Goal: Transaction & Acquisition: Purchase product/service

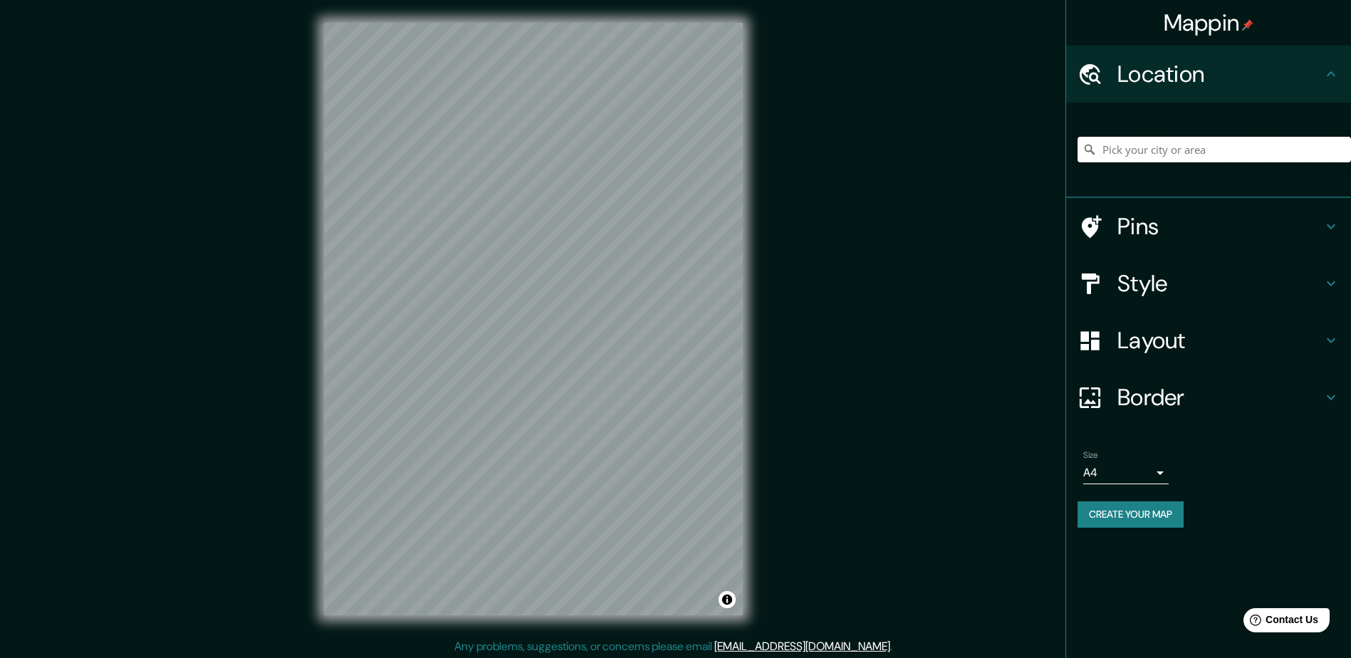
click at [1128, 145] on input "Pick your city or area" at bounding box center [1213, 150] width 273 height 26
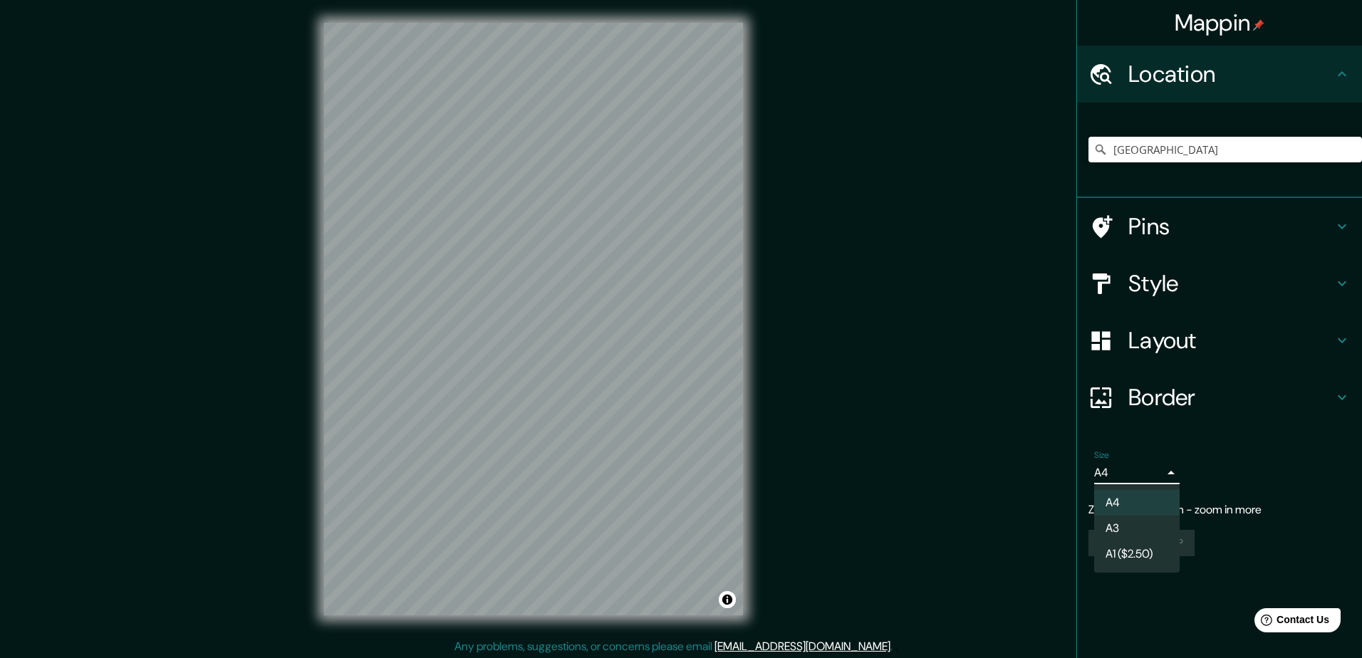
click at [1158, 467] on body "Mappin Location [GEOGRAPHIC_DATA] [GEOGRAPHIC_DATA] [GEOGRAPHIC_DATA] [GEOGRAPH…" at bounding box center [681, 329] width 1362 height 658
click at [1158, 467] on div at bounding box center [681, 329] width 1362 height 658
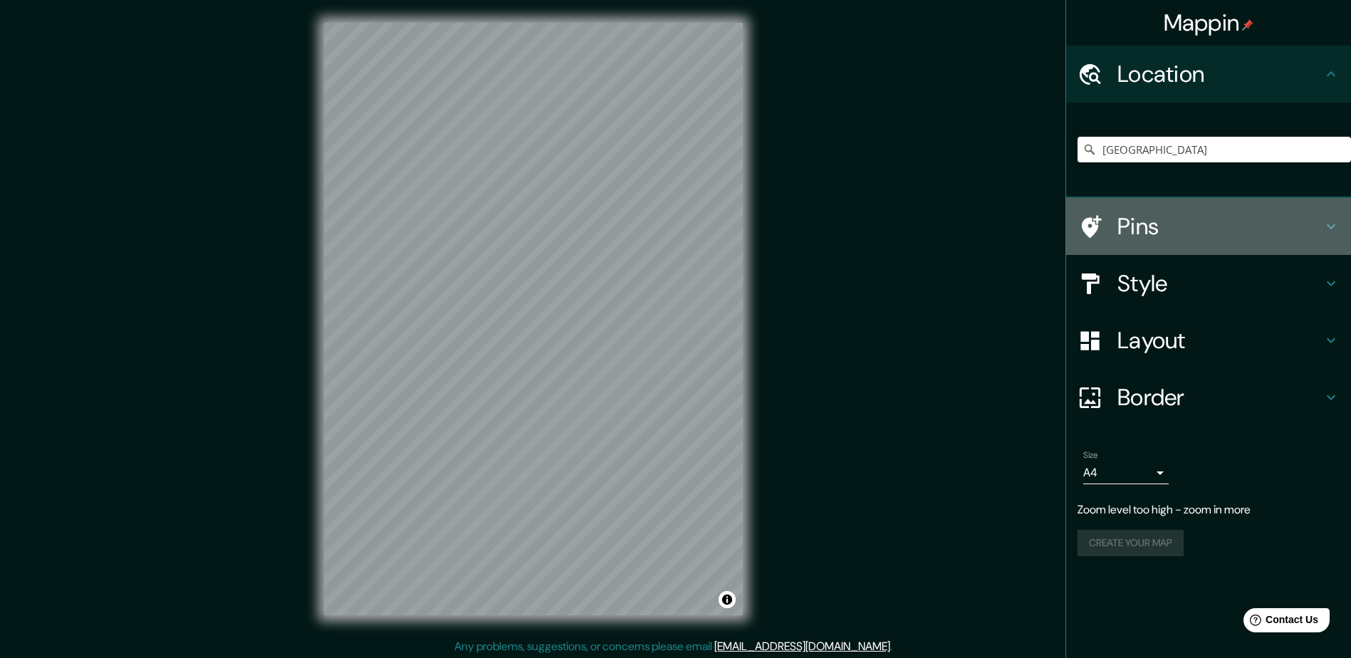
click at [1243, 234] on h4 "Pins" at bounding box center [1219, 226] width 205 height 28
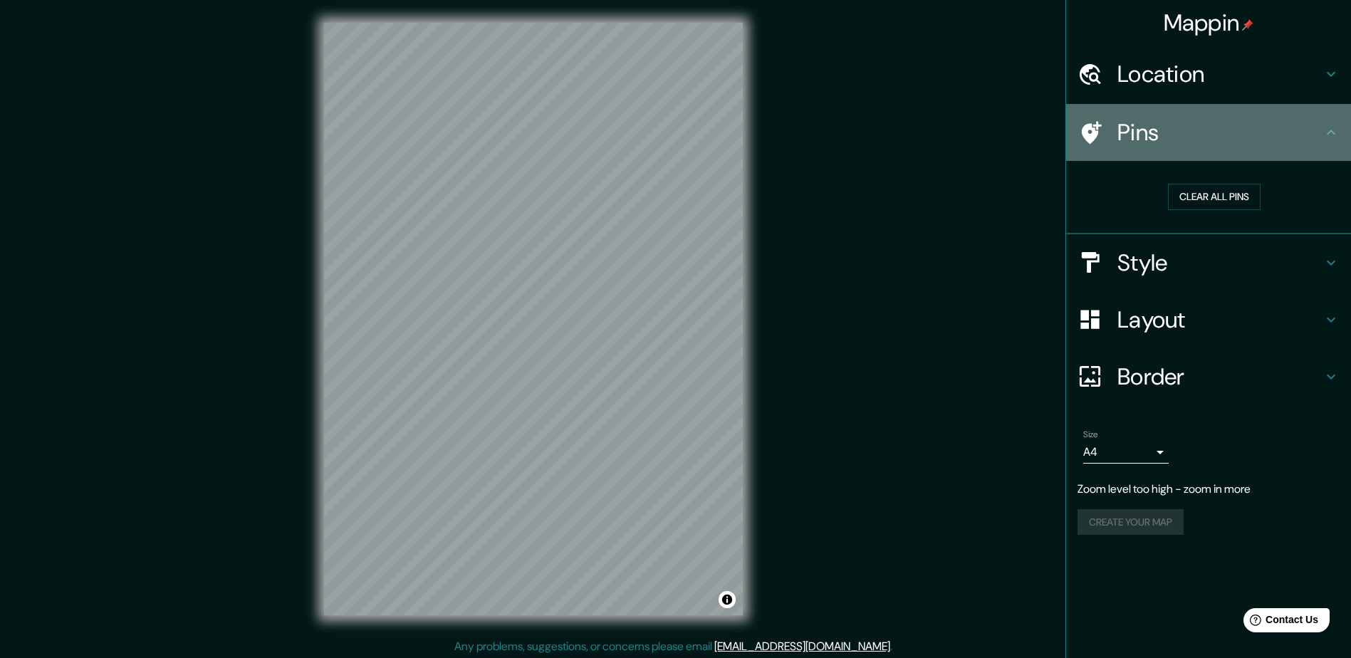
click at [1291, 135] on h4 "Pins" at bounding box center [1219, 132] width 205 height 28
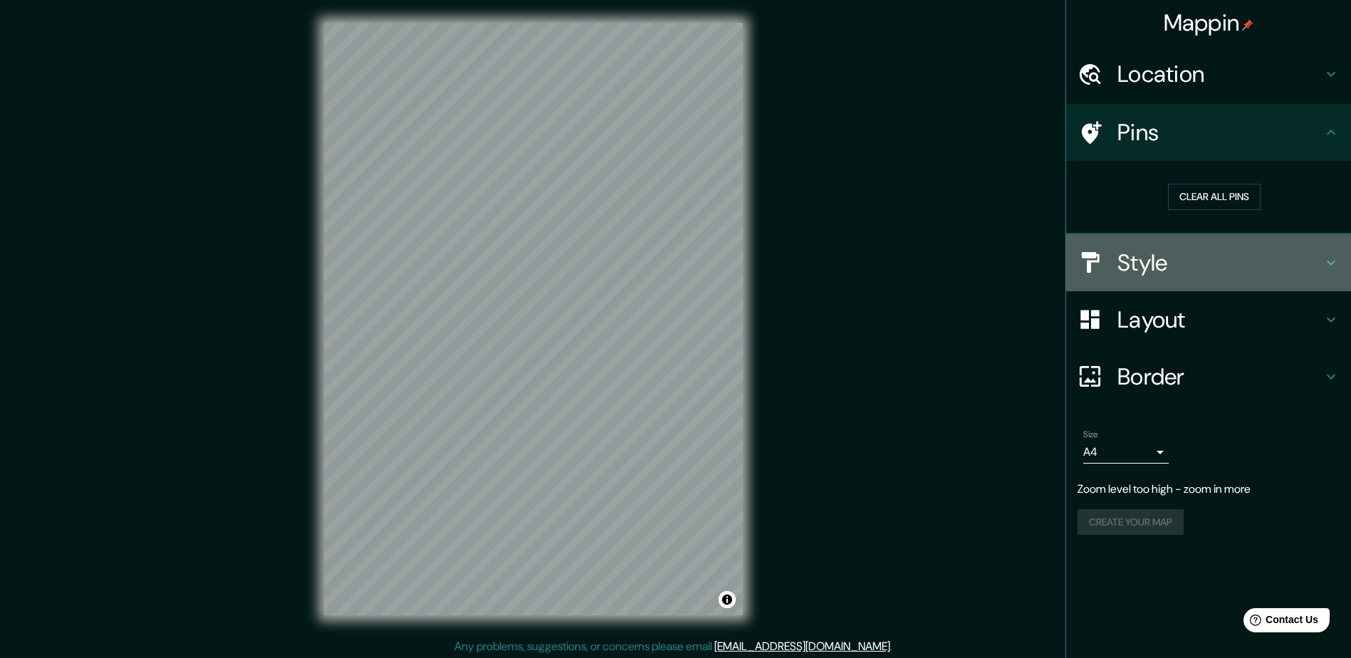
click at [1307, 263] on h4 "Style" at bounding box center [1219, 263] width 205 height 28
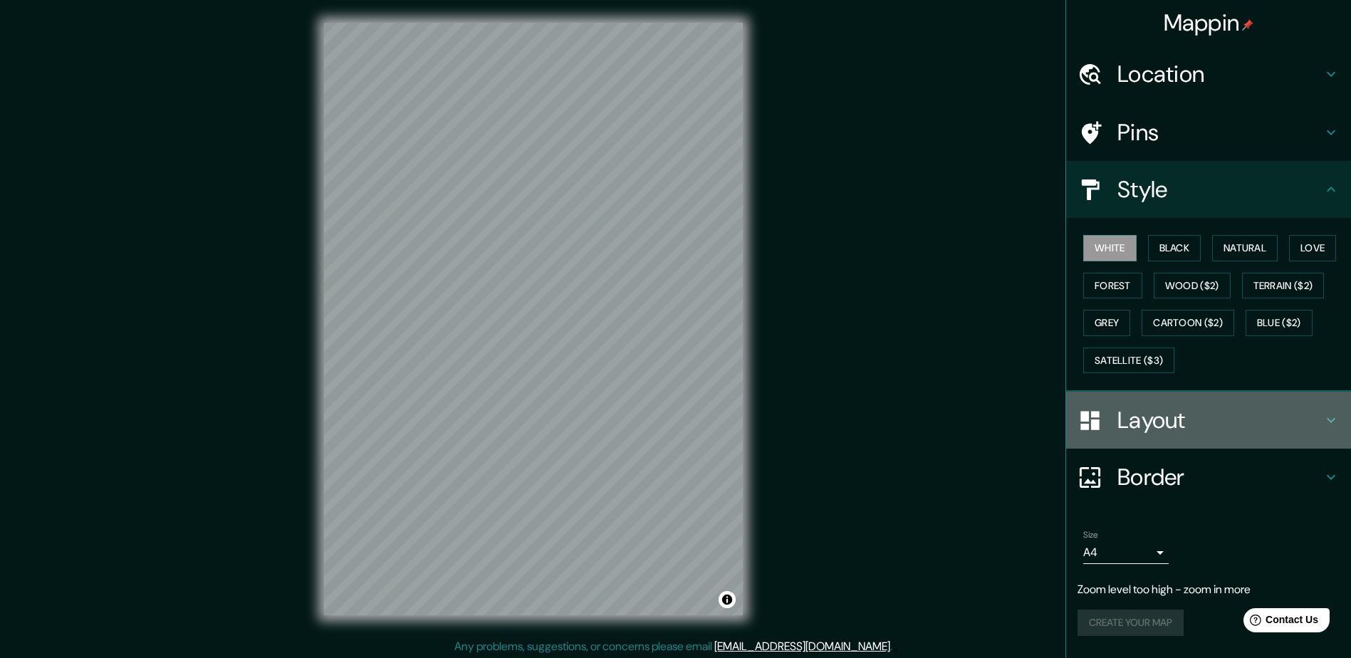
click at [1295, 426] on h4 "Layout" at bounding box center [1219, 420] width 205 height 28
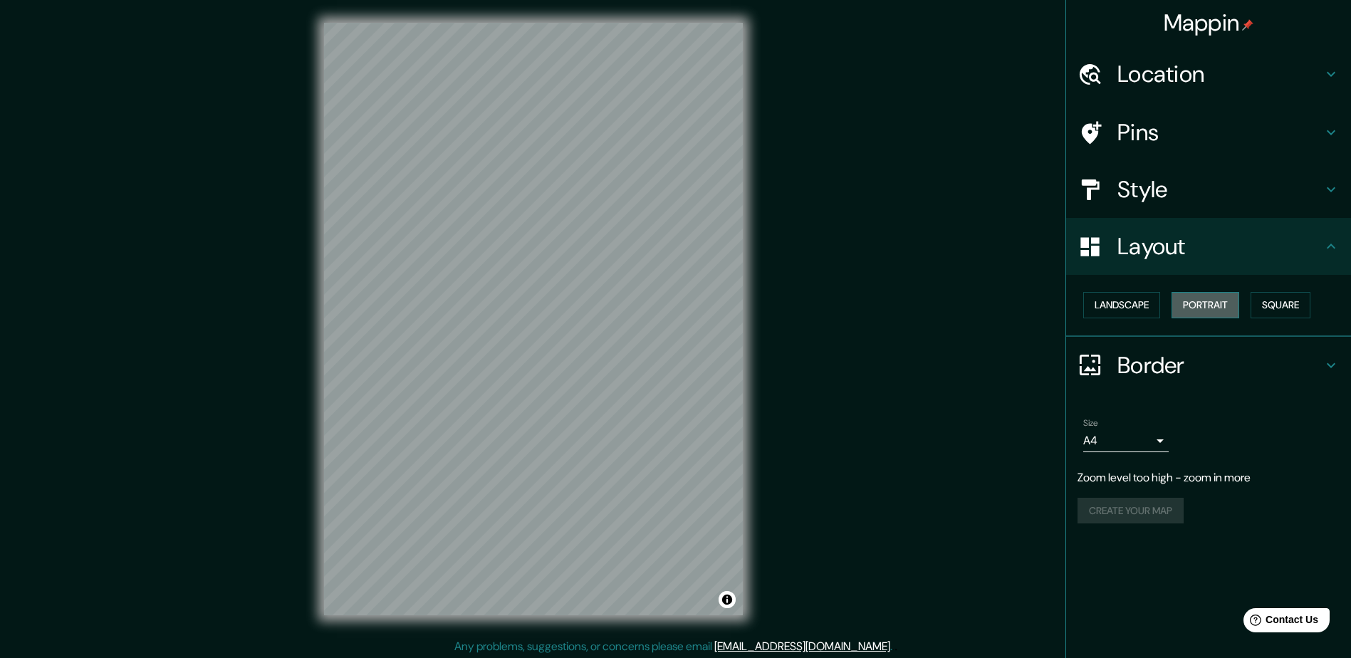
click at [1214, 317] on button "Portrait" at bounding box center [1205, 305] width 68 height 26
click at [1137, 306] on button "Landscape" at bounding box center [1121, 305] width 77 height 26
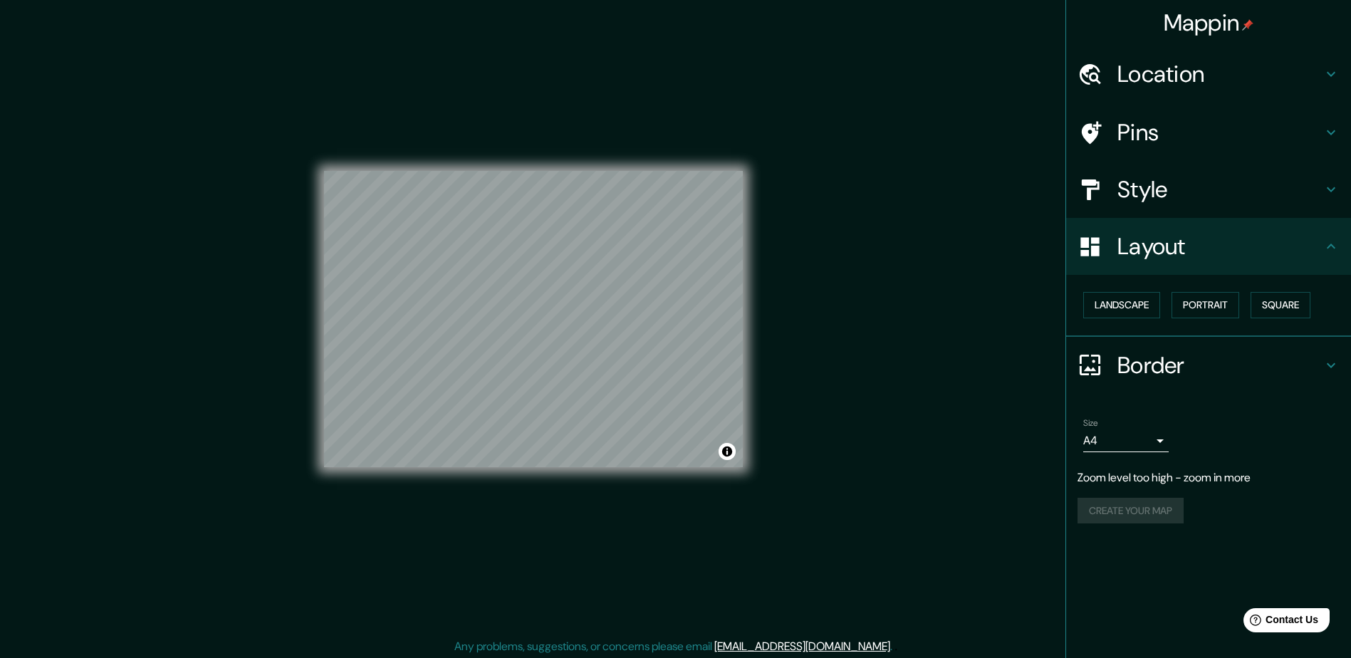
click at [1196, 562] on div "Mappin Location Australia Australia Australia Occidental Australia Australia Me…" at bounding box center [1208, 329] width 286 height 658
click at [1148, 476] on p "Zoom level too high - zoom in more" at bounding box center [1208, 477] width 262 height 17
click at [886, 319] on div "Mappin Location Australia Australia Australia Occidental Australia Australia Me…" at bounding box center [675, 330] width 1351 height 661
drag, startPoint x: 706, startPoint y: 380, endPoint x: 649, endPoint y: 376, distance: 57.1
click at [657, 377] on div at bounding box center [653, 376] width 11 height 11
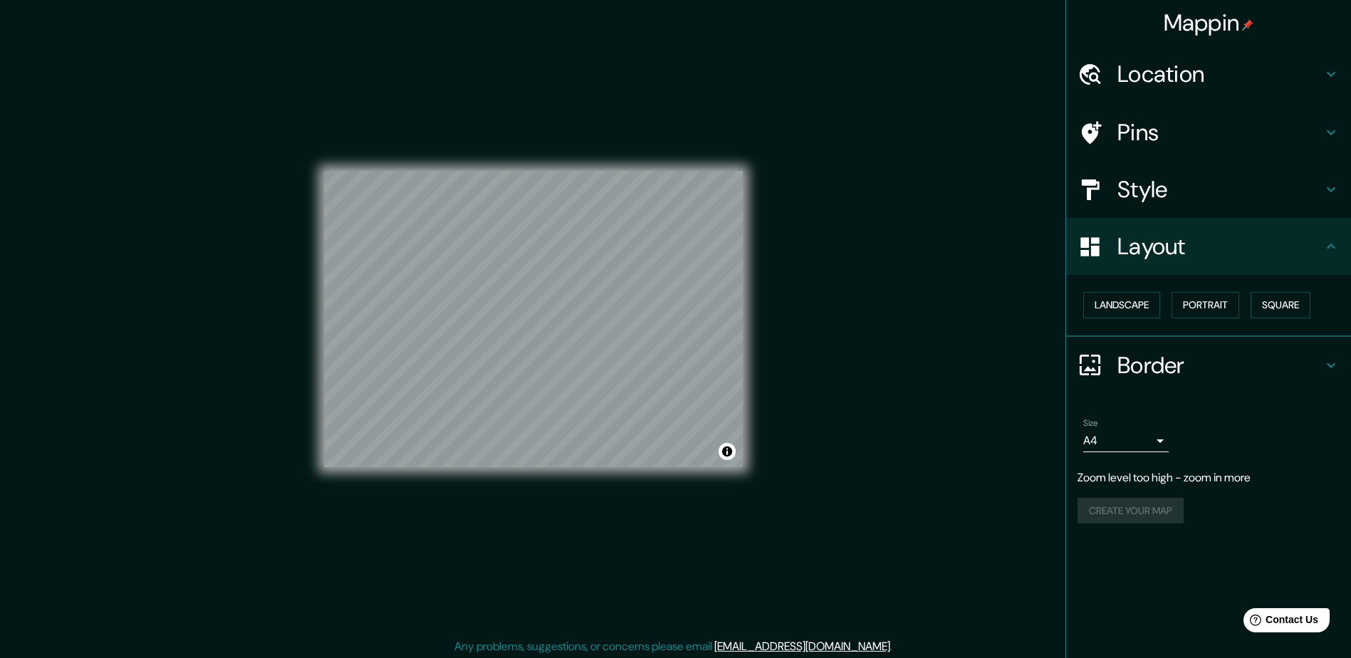
click at [1185, 66] on h4 "Location" at bounding box center [1219, 74] width 205 height 28
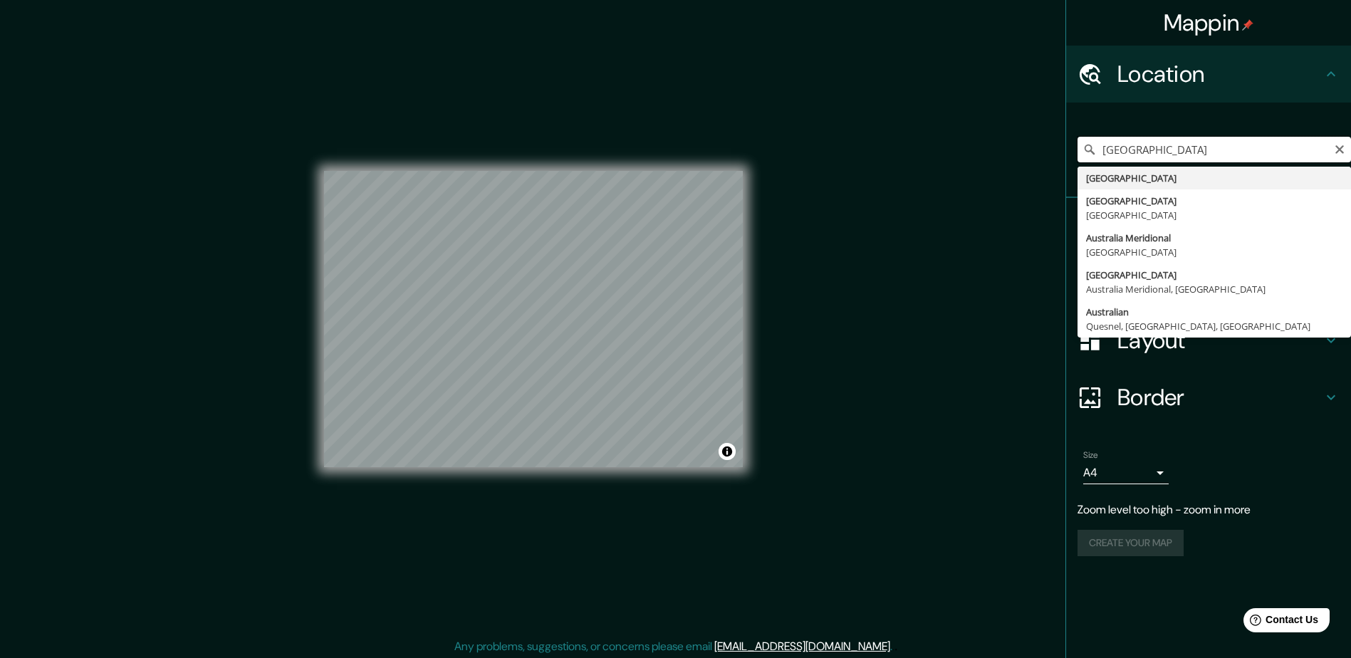
click at [1150, 158] on input "[GEOGRAPHIC_DATA]" at bounding box center [1213, 150] width 273 height 26
paste input "[GEOGRAPHIC_DATA], [GEOGRAPHIC_DATA], [GEOGRAPHIC_DATA], Regional"
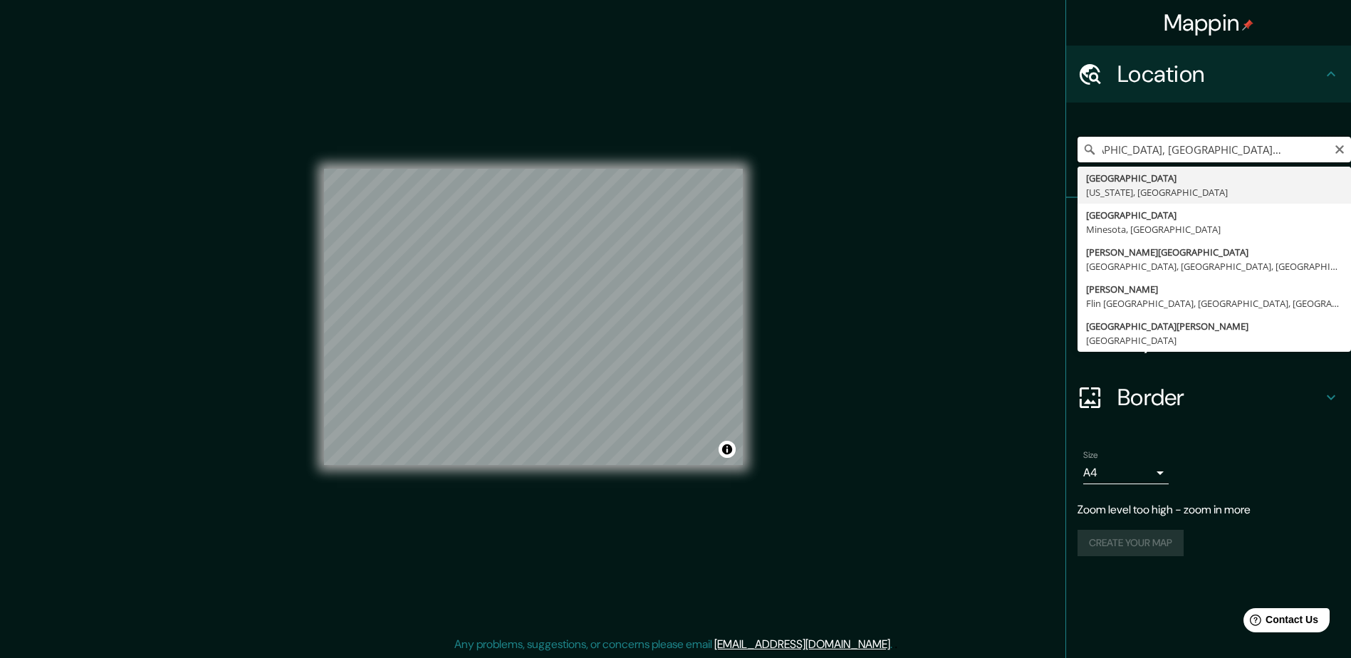
scroll to position [3, 0]
click at [1161, 147] on input "AustraliaWarners Bay, Lake Macquarie, NSW, Regional" at bounding box center [1213, 150] width 273 height 26
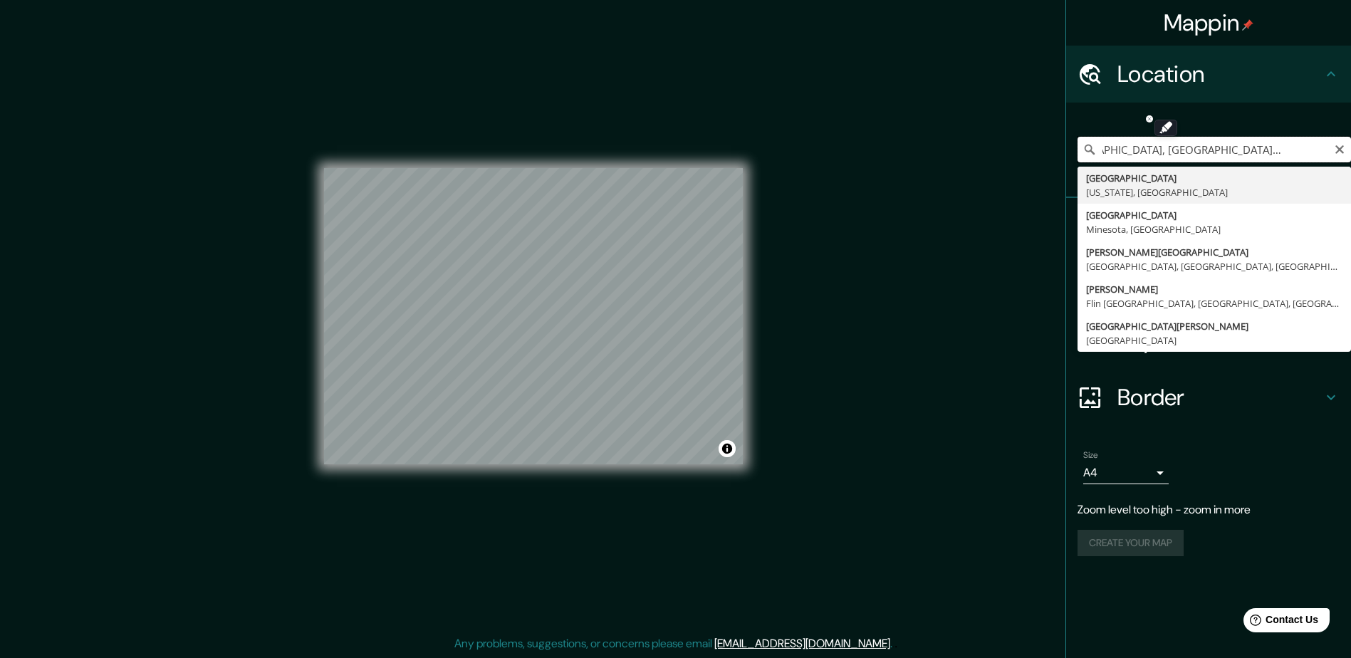
paste input "Pick your city or area"
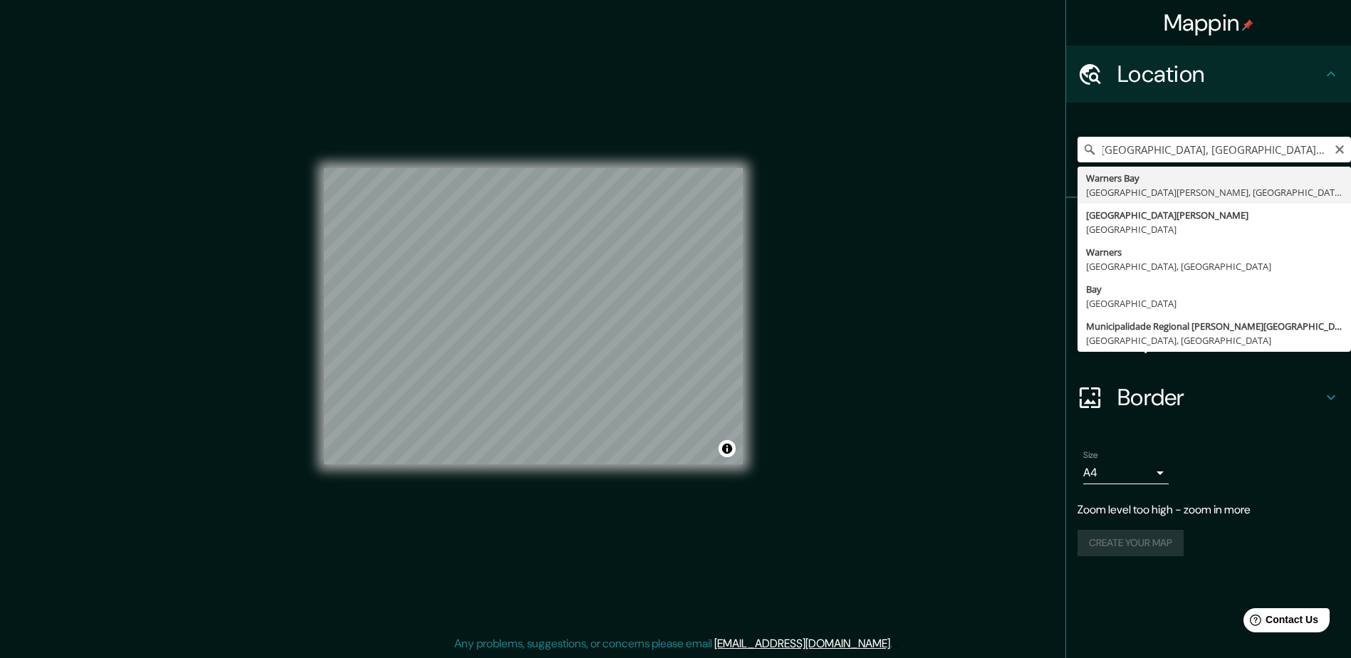
scroll to position [0, 0]
type input "[GEOGRAPHIC_DATA], [GEOGRAPHIC_DATA][PERSON_NAME], [GEOGRAPHIC_DATA]"
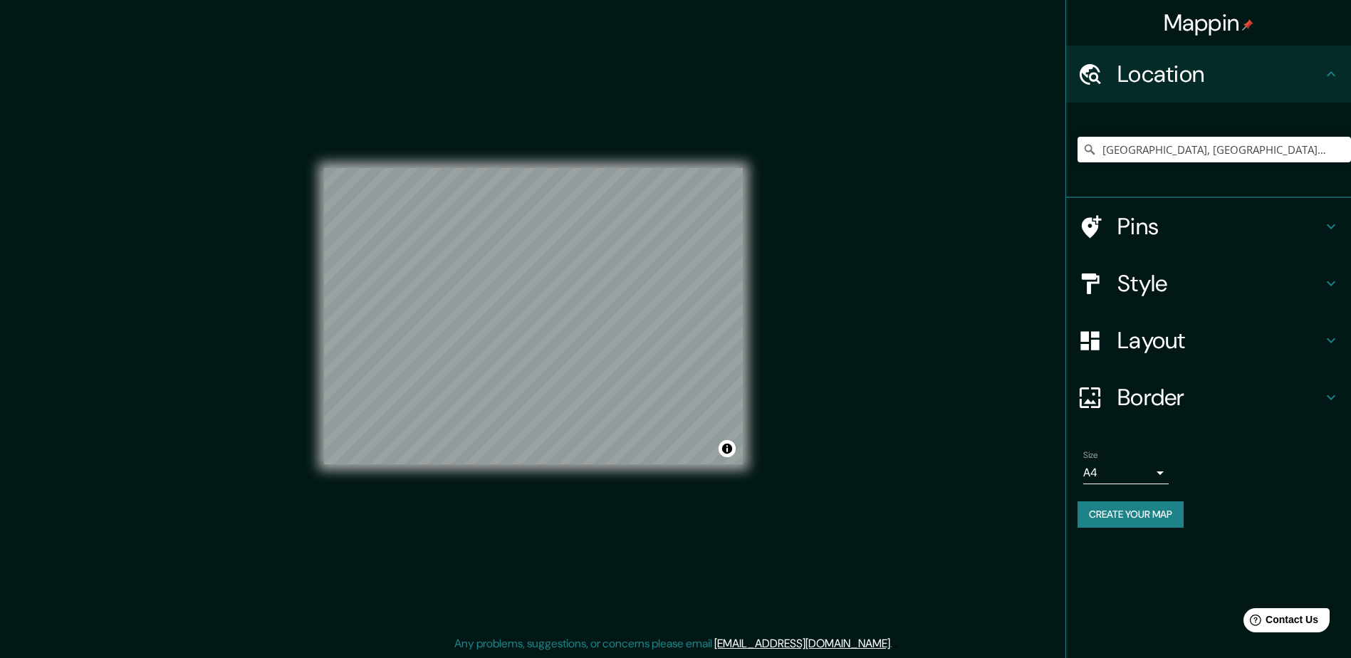
click at [1137, 219] on h4 "Pins" at bounding box center [1219, 226] width 205 height 28
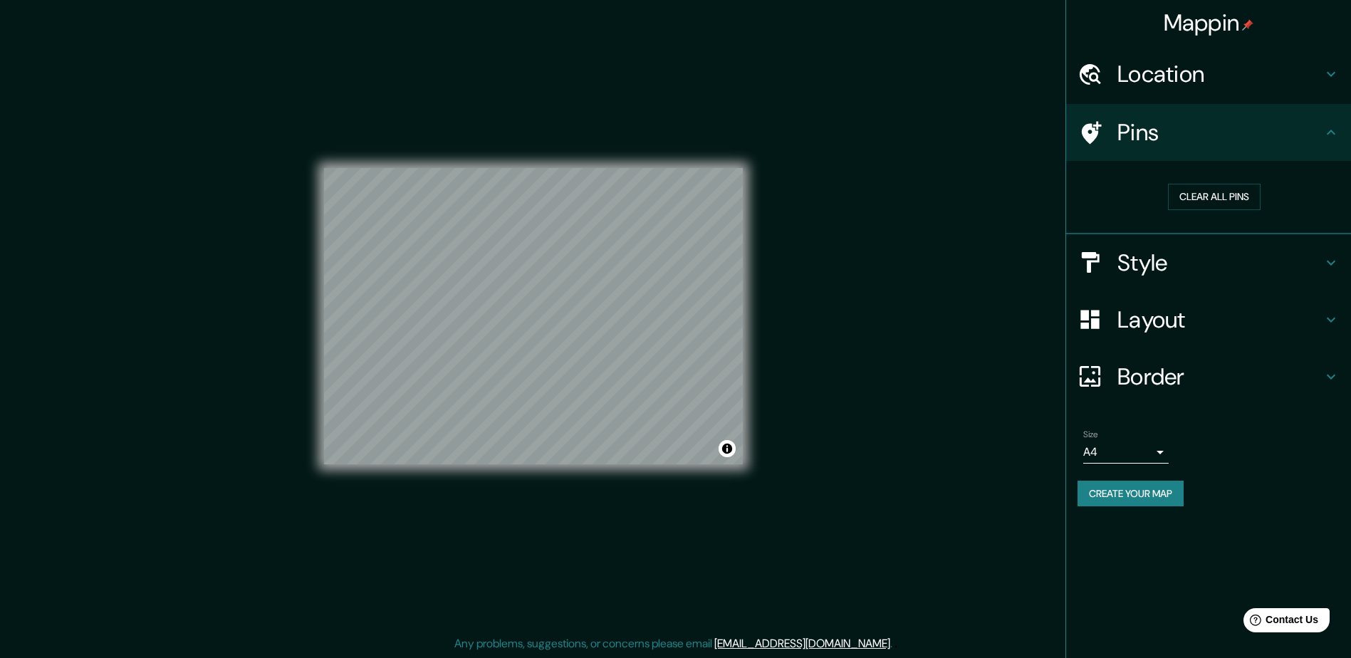
click at [1137, 262] on h4 "Style" at bounding box center [1219, 263] width 205 height 28
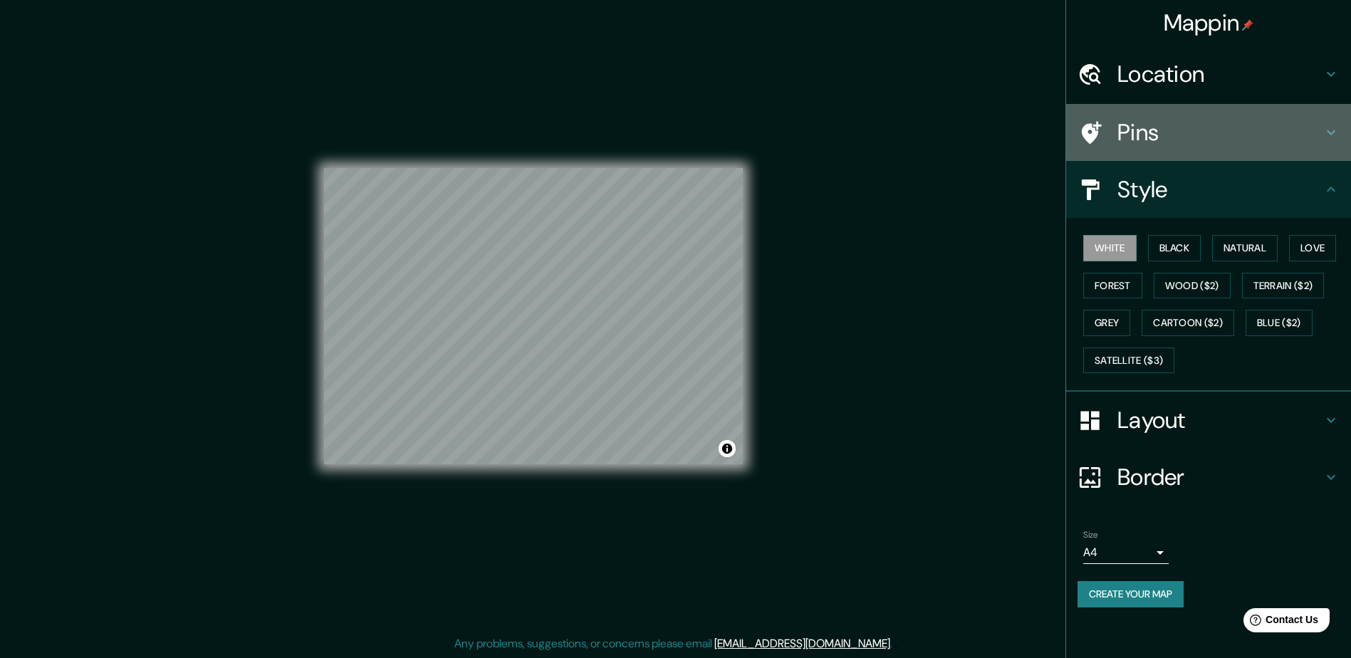
click at [1169, 139] on h4 "Pins" at bounding box center [1219, 132] width 205 height 28
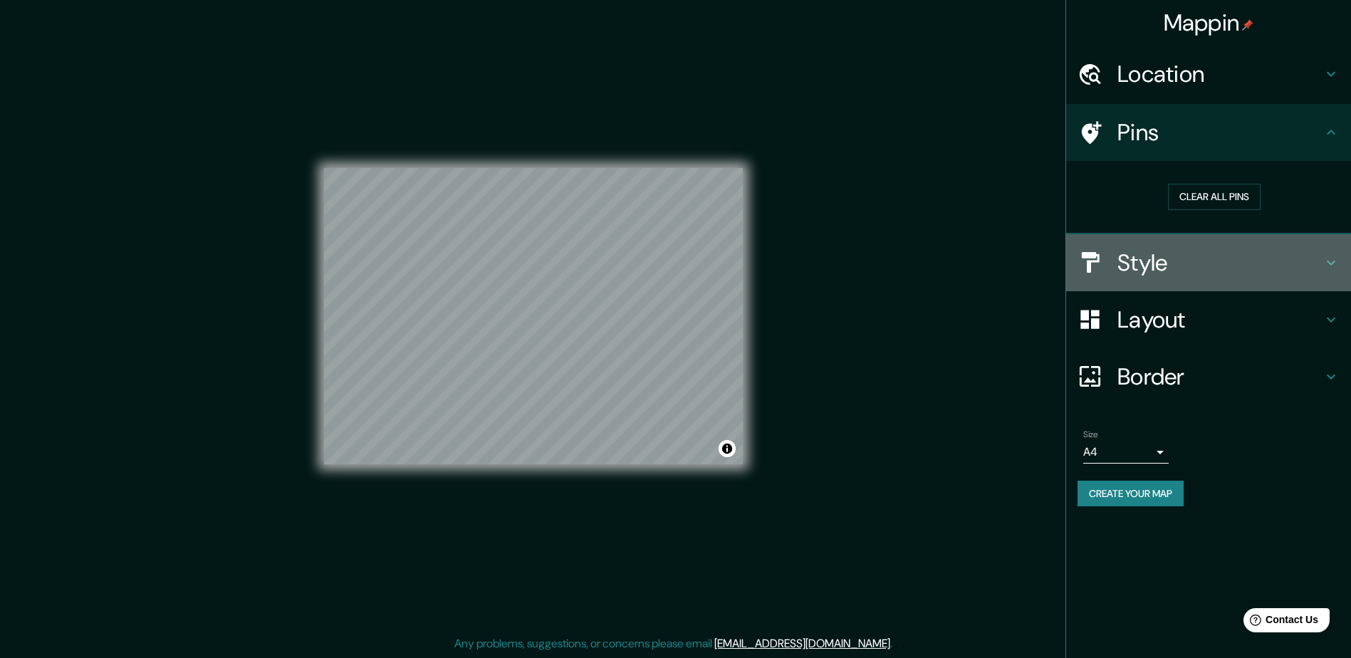
click at [1156, 263] on h4 "Style" at bounding box center [1219, 263] width 205 height 28
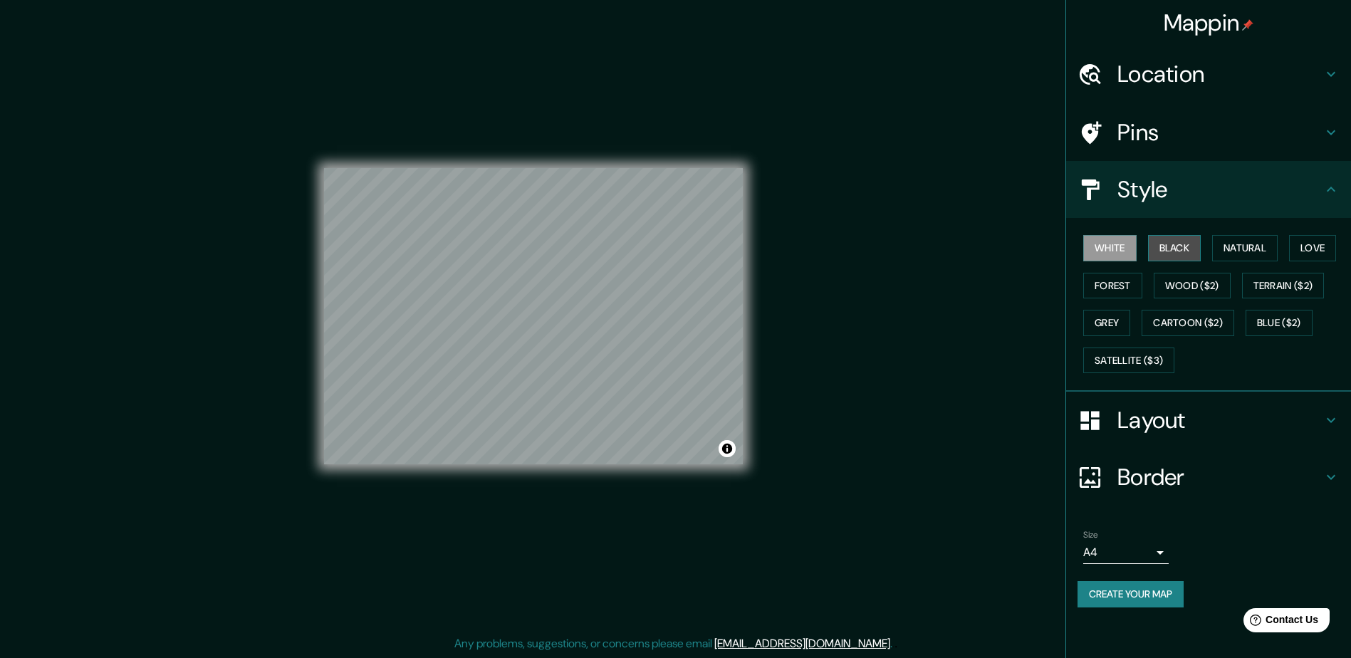
click at [1178, 244] on button "Black" at bounding box center [1174, 248] width 53 height 26
click at [1248, 252] on button "Natural" at bounding box center [1245, 248] width 66 height 26
click at [1300, 247] on button "Love" at bounding box center [1312, 248] width 47 height 26
click at [1124, 284] on button "Forest" at bounding box center [1112, 286] width 59 height 26
click at [1179, 282] on button "Wood ($2)" at bounding box center [1192, 286] width 77 height 26
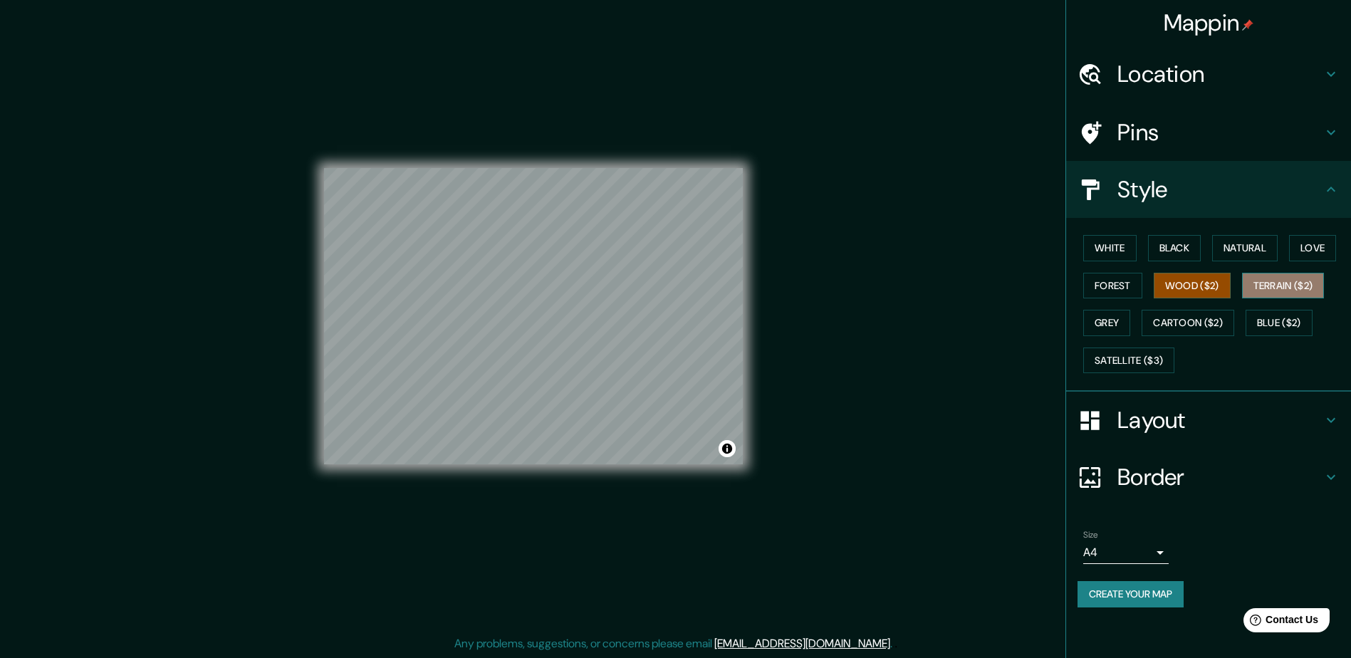
click at [1267, 278] on button "Terrain ($2)" at bounding box center [1283, 286] width 83 height 26
click at [1112, 325] on button "Grey" at bounding box center [1106, 323] width 47 height 26
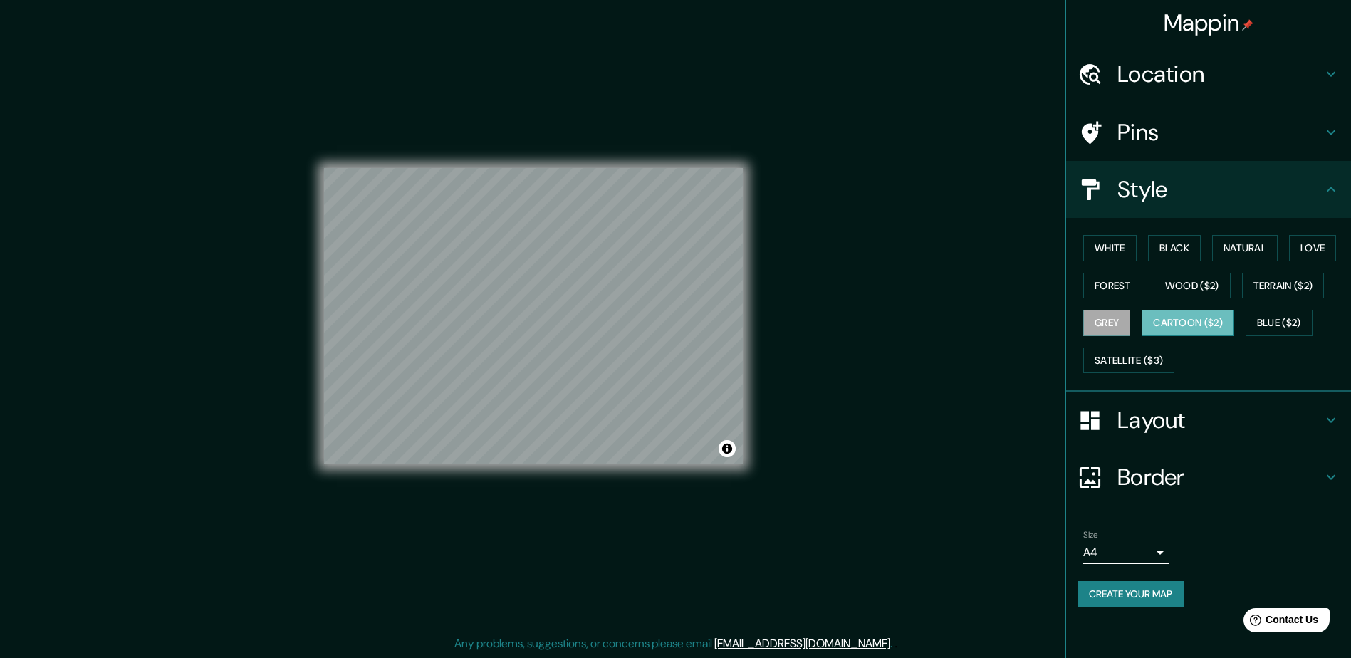
click at [1151, 327] on button "Cartoon ($2)" at bounding box center [1188, 323] width 93 height 26
click at [1286, 330] on button "Blue ($2)" at bounding box center [1279, 323] width 67 height 26
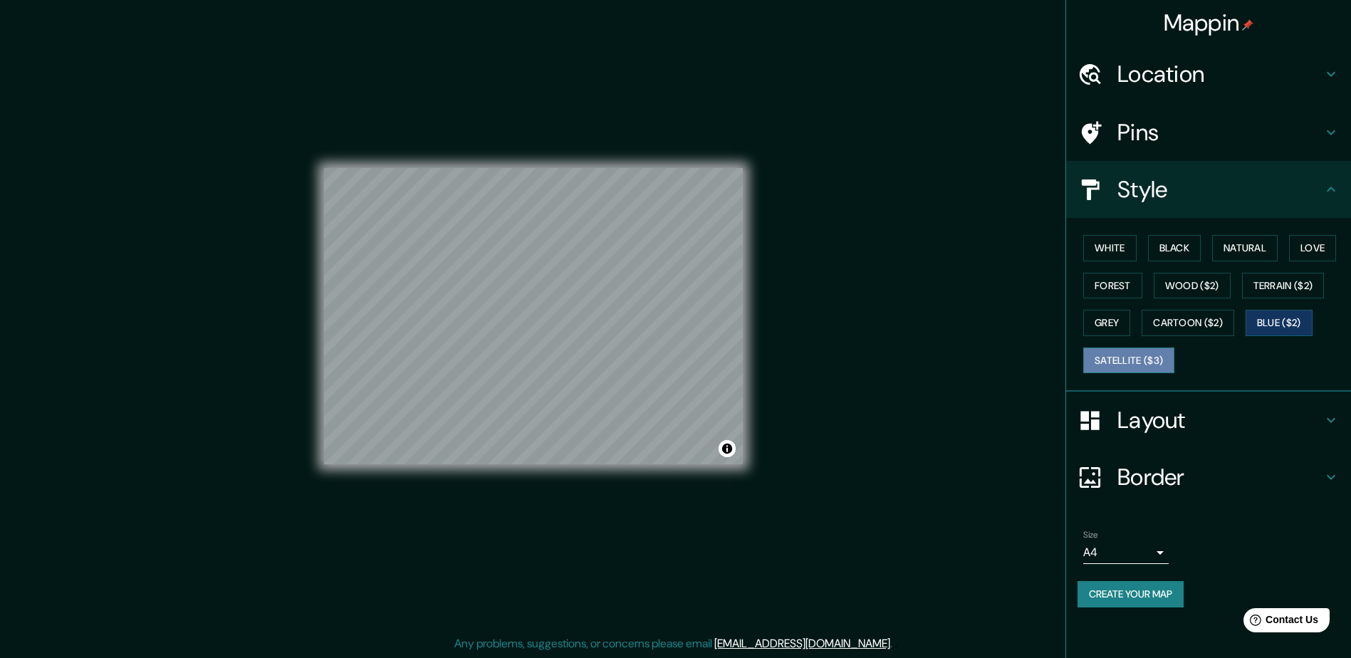
click at [1135, 358] on button "Satellite ($3)" at bounding box center [1128, 361] width 91 height 26
click at [1100, 246] on button "White" at bounding box center [1109, 248] width 53 height 26
click at [1162, 261] on div "White Black Natural Love Forest Wood ($2) Terrain ($2) Grey Cartoon ($2) Blue (…" at bounding box center [1213, 304] width 273 height 150
click at [1168, 256] on button "Black" at bounding box center [1174, 248] width 53 height 26
click at [1204, 249] on div "White Black Natural Love Forest Wood ($2) Terrain ($2) Grey Cartoon ($2) Blue (…" at bounding box center [1213, 304] width 273 height 150
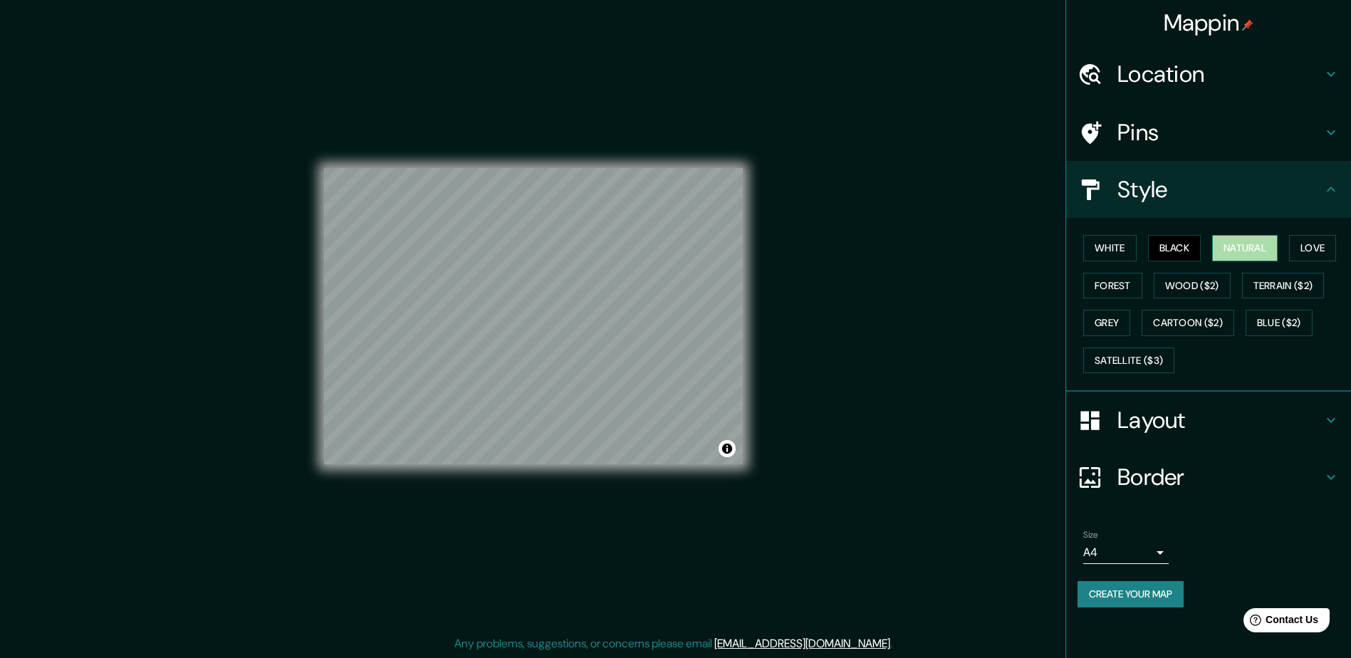
click at [1219, 252] on button "Natural" at bounding box center [1245, 248] width 66 height 26
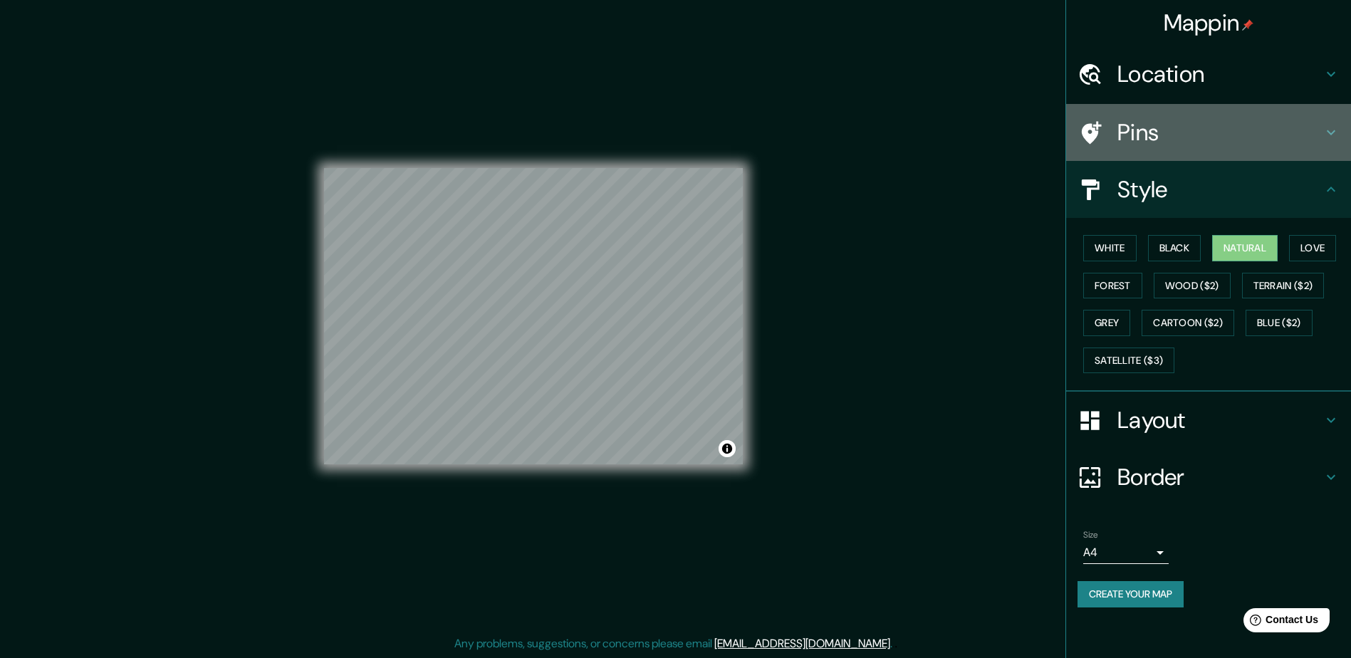
click at [1159, 132] on h4 "Pins" at bounding box center [1219, 132] width 205 height 28
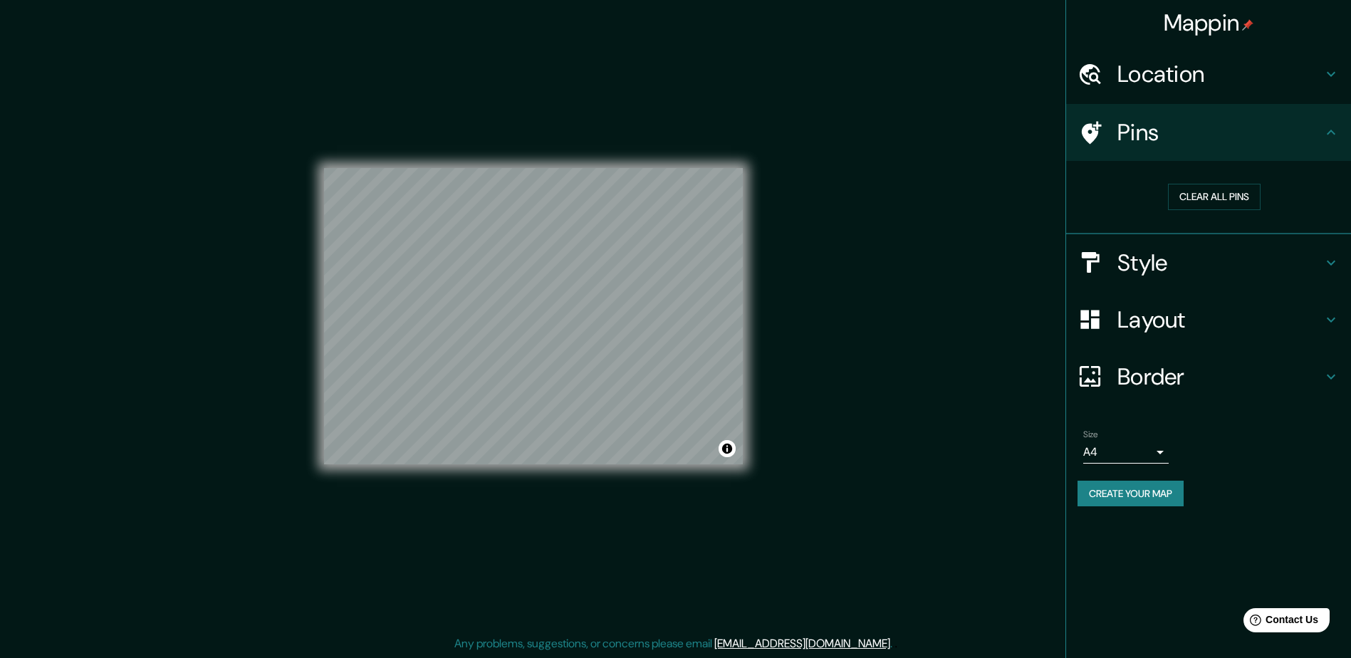
click at [1205, 263] on h4 "Style" at bounding box center [1219, 263] width 205 height 28
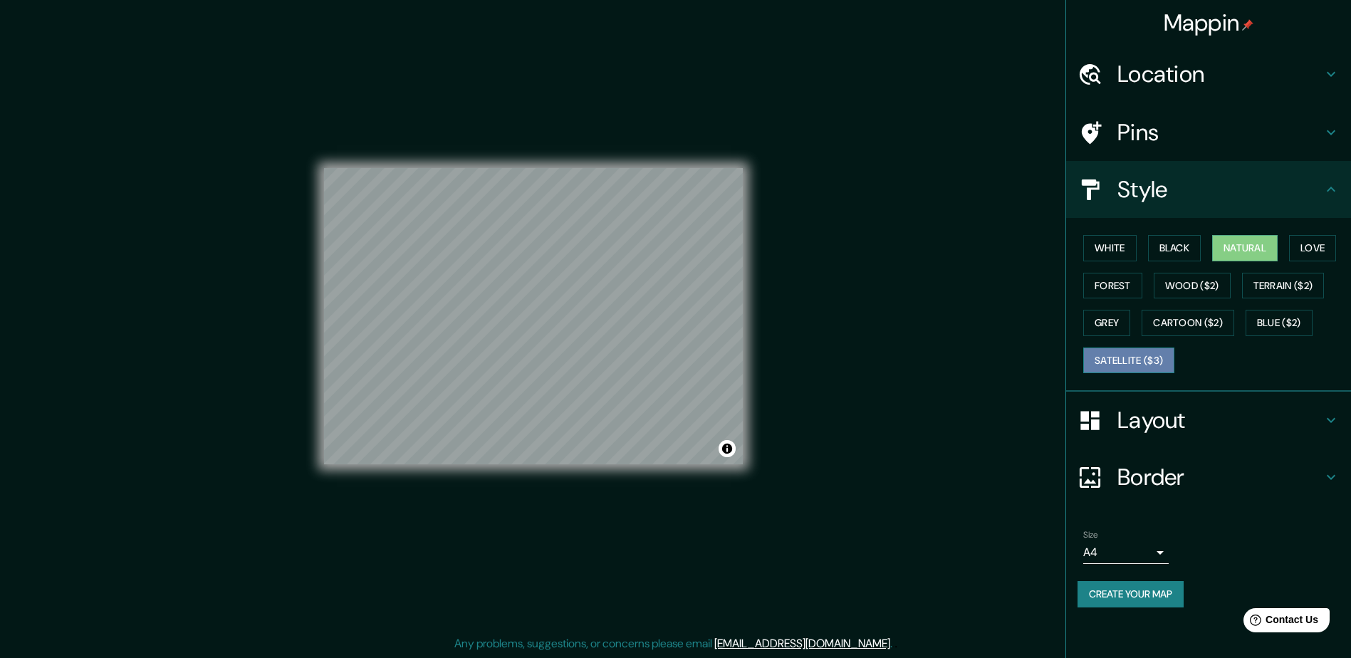
click at [1157, 357] on button "Satellite ($3)" at bounding box center [1128, 361] width 91 height 26
click at [1161, 128] on h4 "Pins" at bounding box center [1219, 132] width 205 height 28
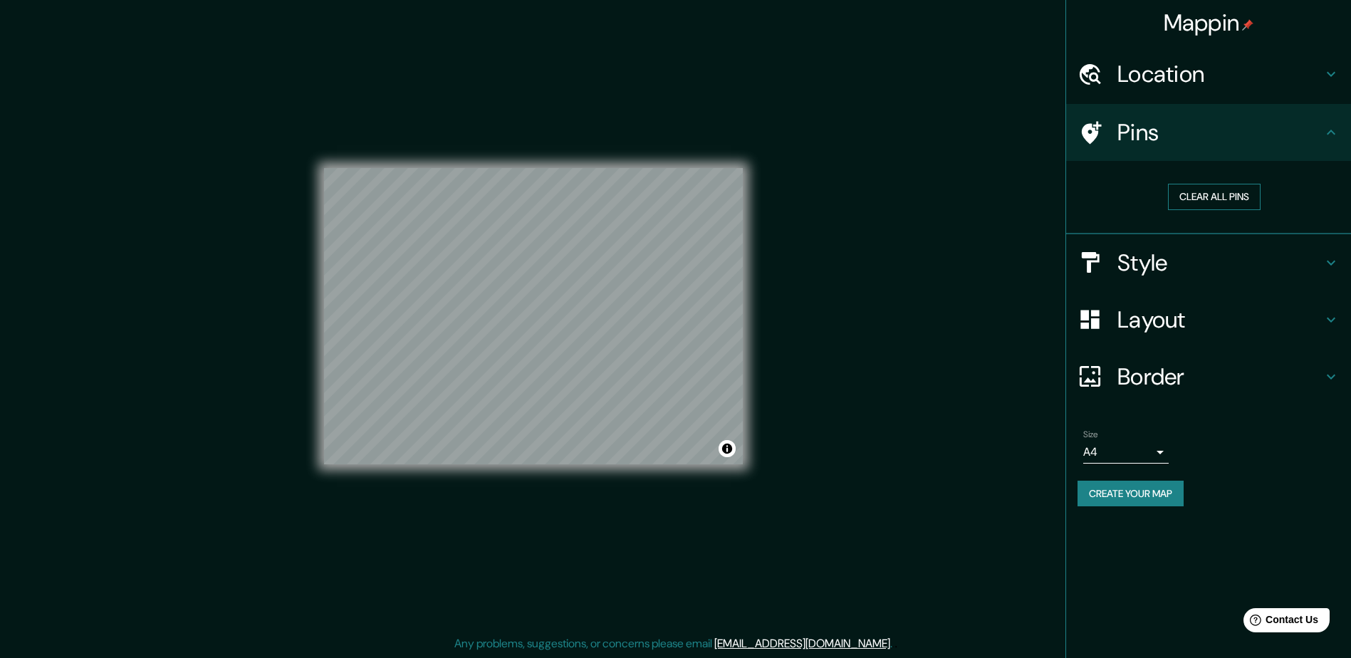
click at [1207, 189] on button "Clear all pins" at bounding box center [1214, 197] width 93 height 26
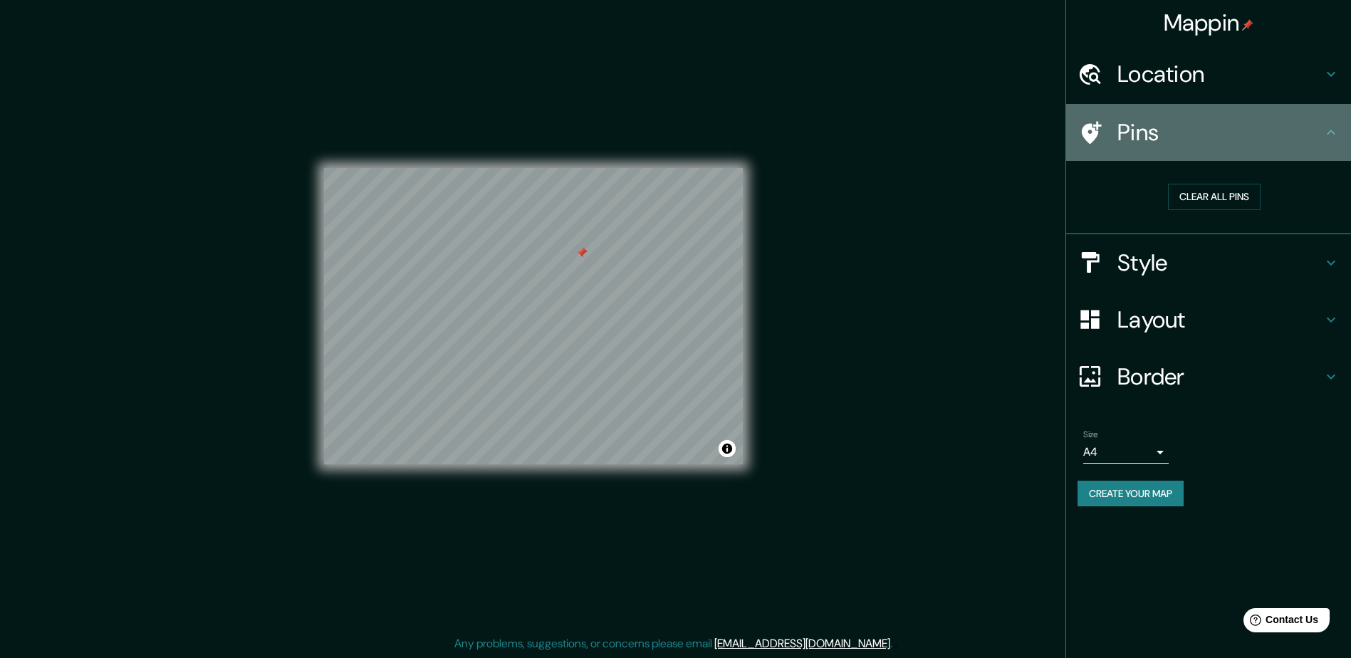
click at [1195, 143] on h4 "Pins" at bounding box center [1219, 132] width 205 height 28
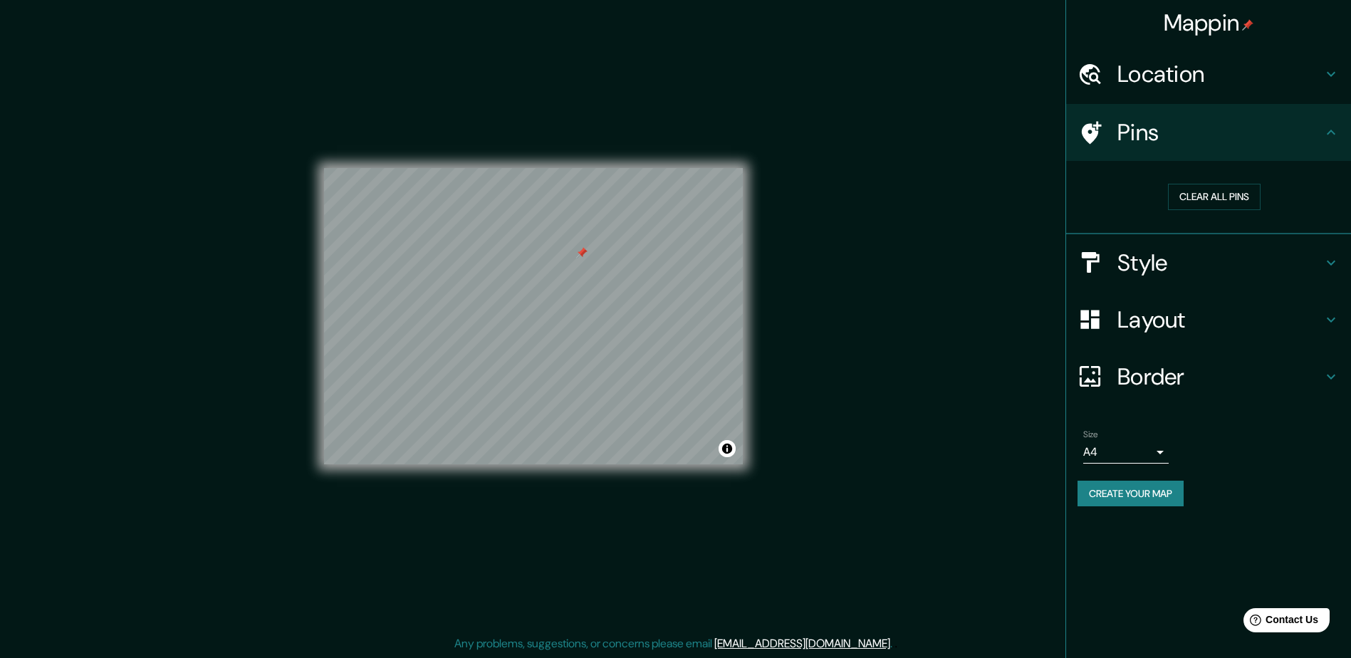
click at [1156, 266] on h4 "Style" at bounding box center [1219, 263] width 205 height 28
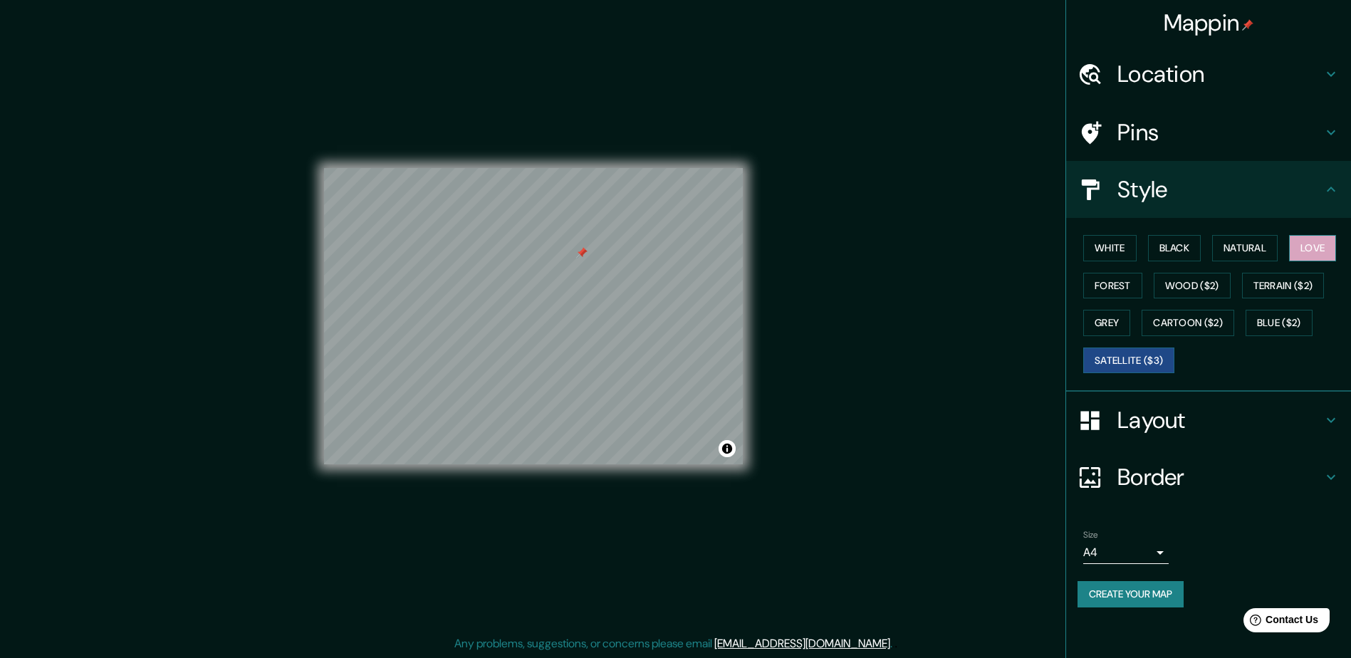
click at [1314, 247] on button "Love" at bounding box center [1312, 248] width 47 height 26
click at [1278, 247] on button "Natural" at bounding box center [1245, 248] width 66 height 26
click at [1151, 250] on button "Black" at bounding box center [1174, 248] width 53 height 26
click at [1198, 250] on button "Black" at bounding box center [1174, 248] width 53 height 26
click at [1176, 280] on button "Wood ($2)" at bounding box center [1192, 286] width 77 height 26
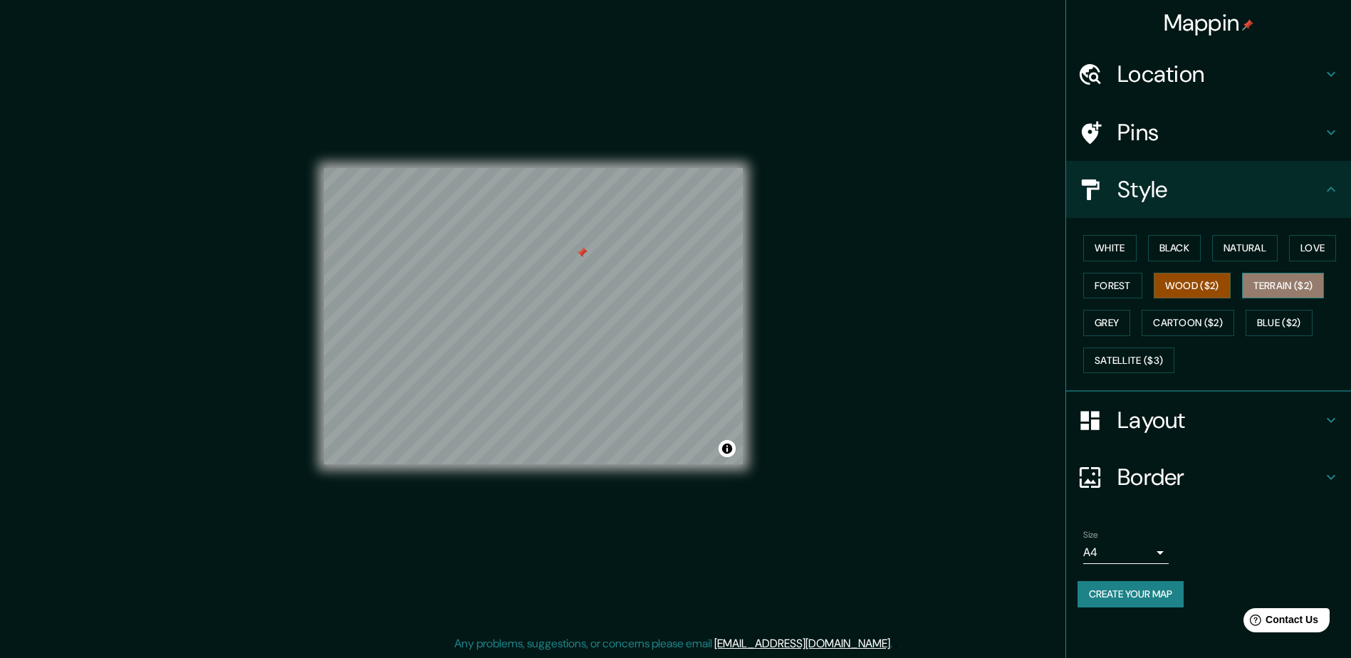
click at [1264, 278] on button "Terrain ($2)" at bounding box center [1283, 286] width 83 height 26
click at [1117, 281] on button "Forest" at bounding box center [1112, 286] width 59 height 26
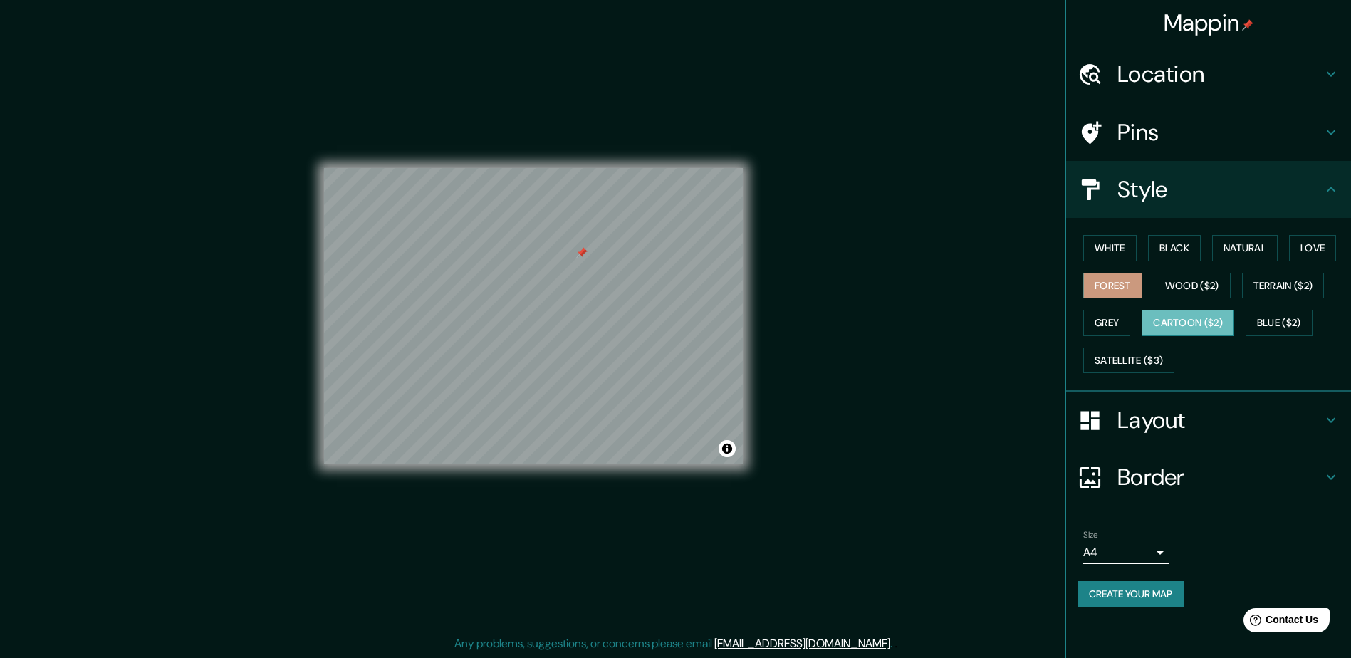
click at [1188, 333] on button "Cartoon ($2)" at bounding box center [1188, 323] width 93 height 26
click at [1106, 324] on button "Grey" at bounding box center [1106, 323] width 47 height 26
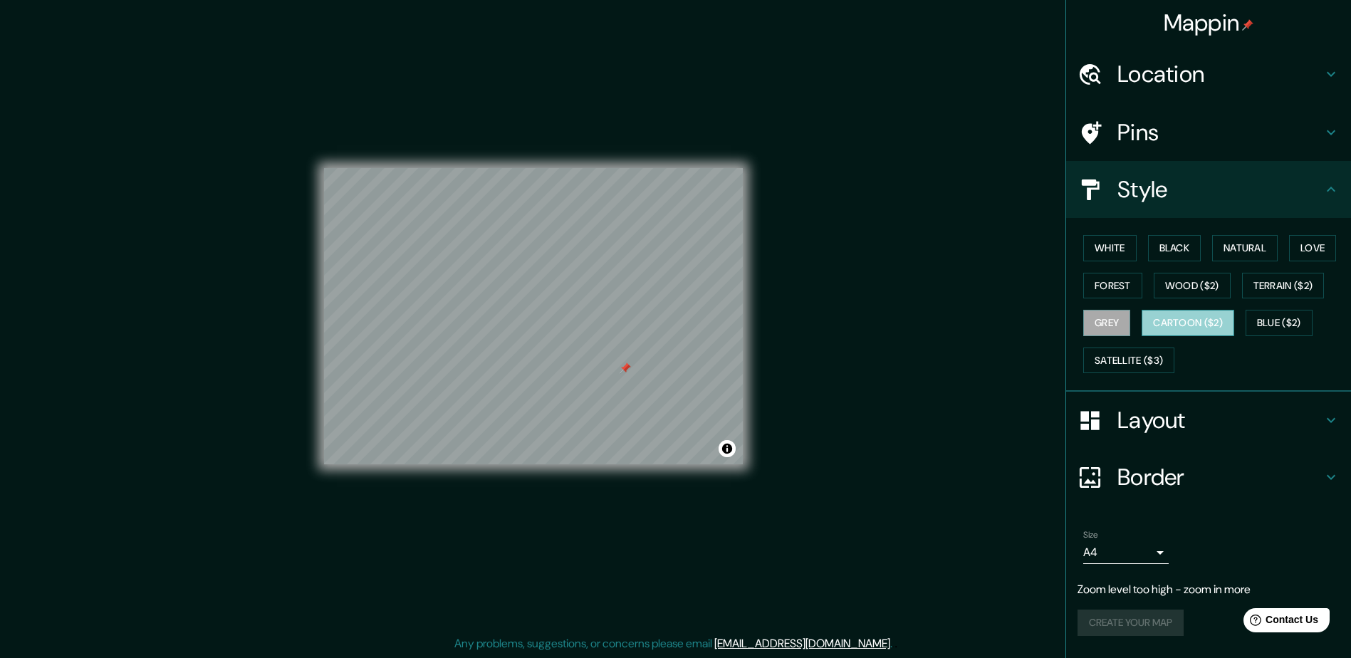
click at [1189, 325] on button "Cartoon ($2)" at bounding box center [1188, 323] width 93 height 26
click at [1155, 362] on button "Satellite ($3)" at bounding box center [1128, 361] width 91 height 26
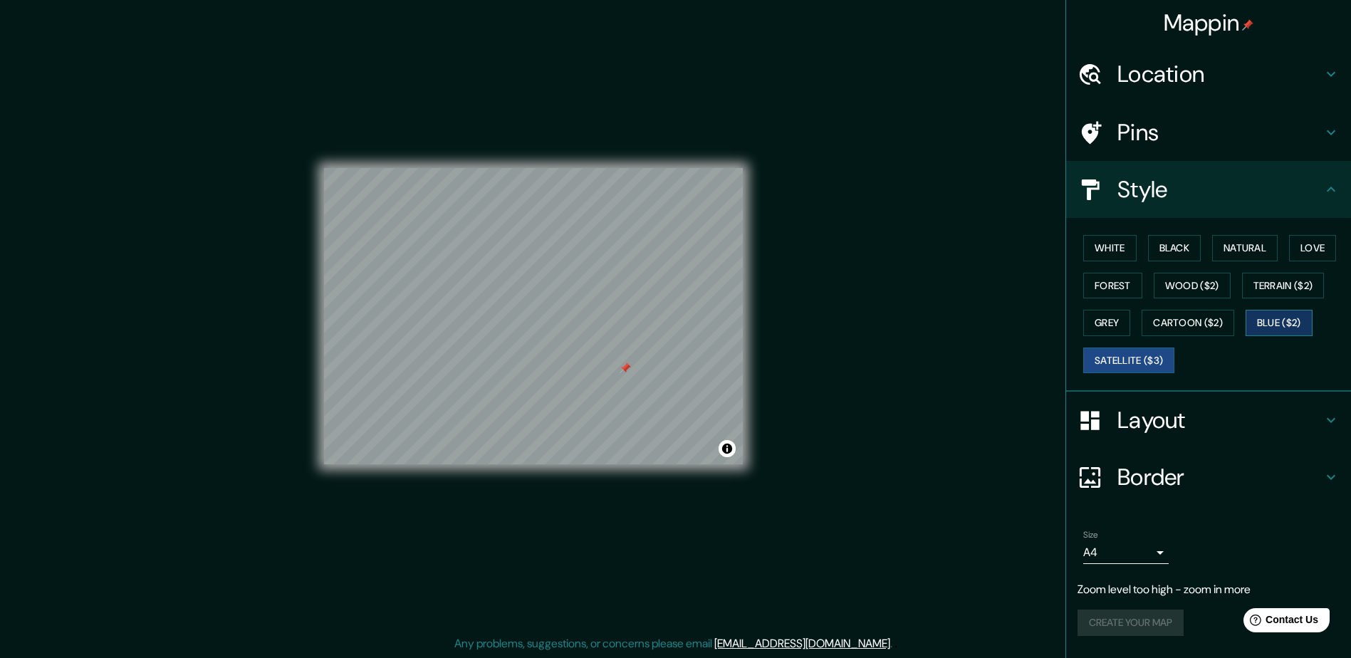
click at [1263, 329] on button "Blue ($2)" at bounding box center [1279, 323] width 67 height 26
click at [1160, 246] on button "Black" at bounding box center [1174, 248] width 53 height 26
click at [1086, 253] on button "White" at bounding box center [1109, 248] width 53 height 26
click at [956, 517] on div "Mappin Location Warners Bay, Nueva Gales del Sur, Australia Pins Style White Bl…" at bounding box center [675, 327] width 1351 height 661
click at [1136, 620] on div "Create your map" at bounding box center [1208, 623] width 262 height 26
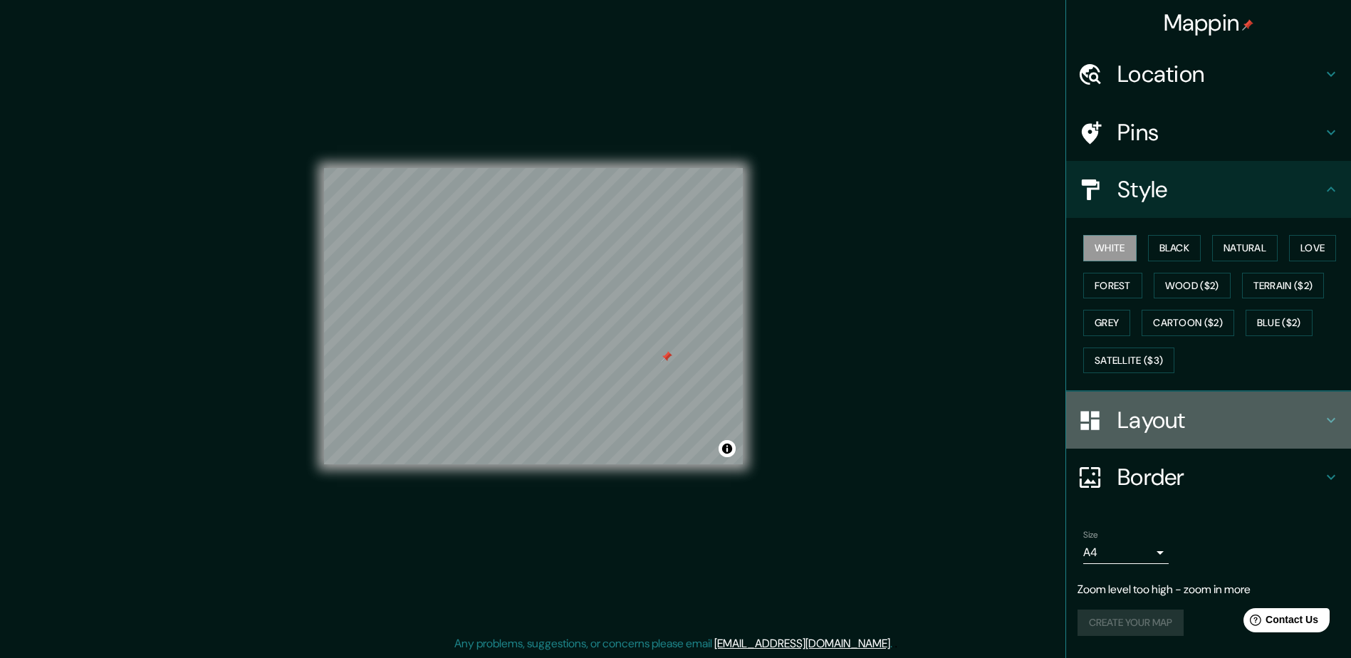
click at [1184, 416] on h4 "Layout" at bounding box center [1219, 420] width 205 height 28
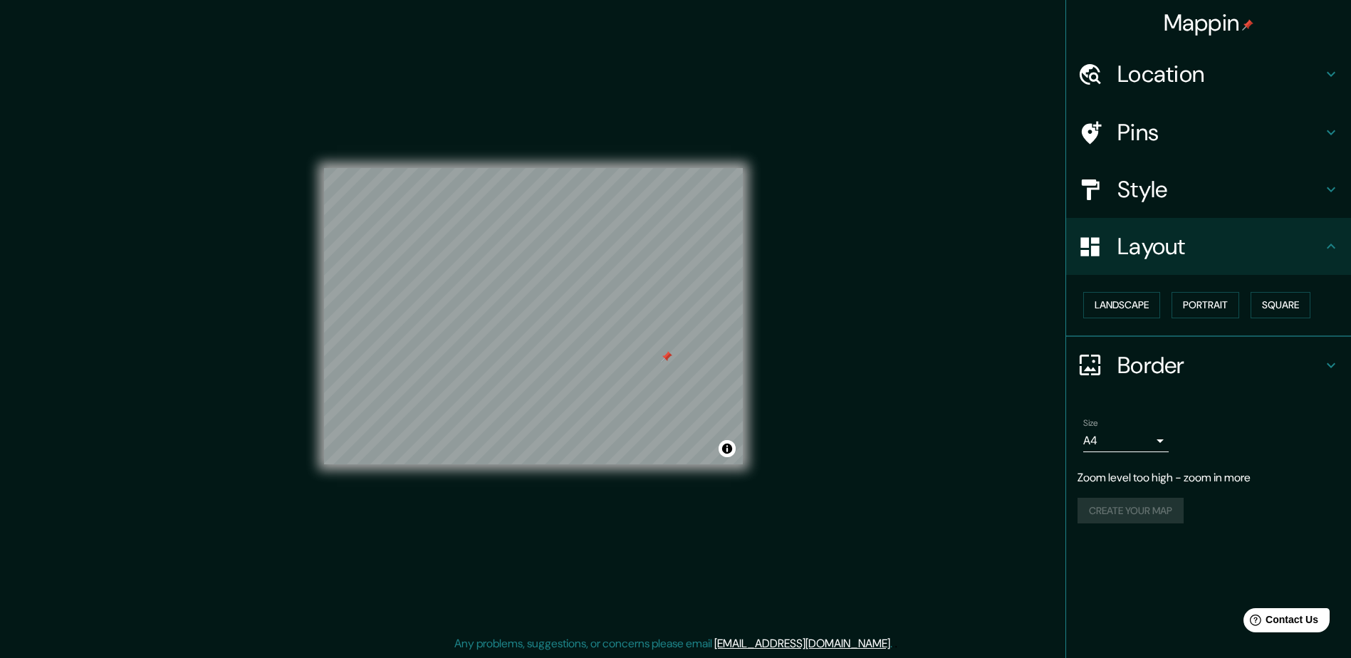
click at [1145, 373] on h4 "Border" at bounding box center [1219, 365] width 205 height 28
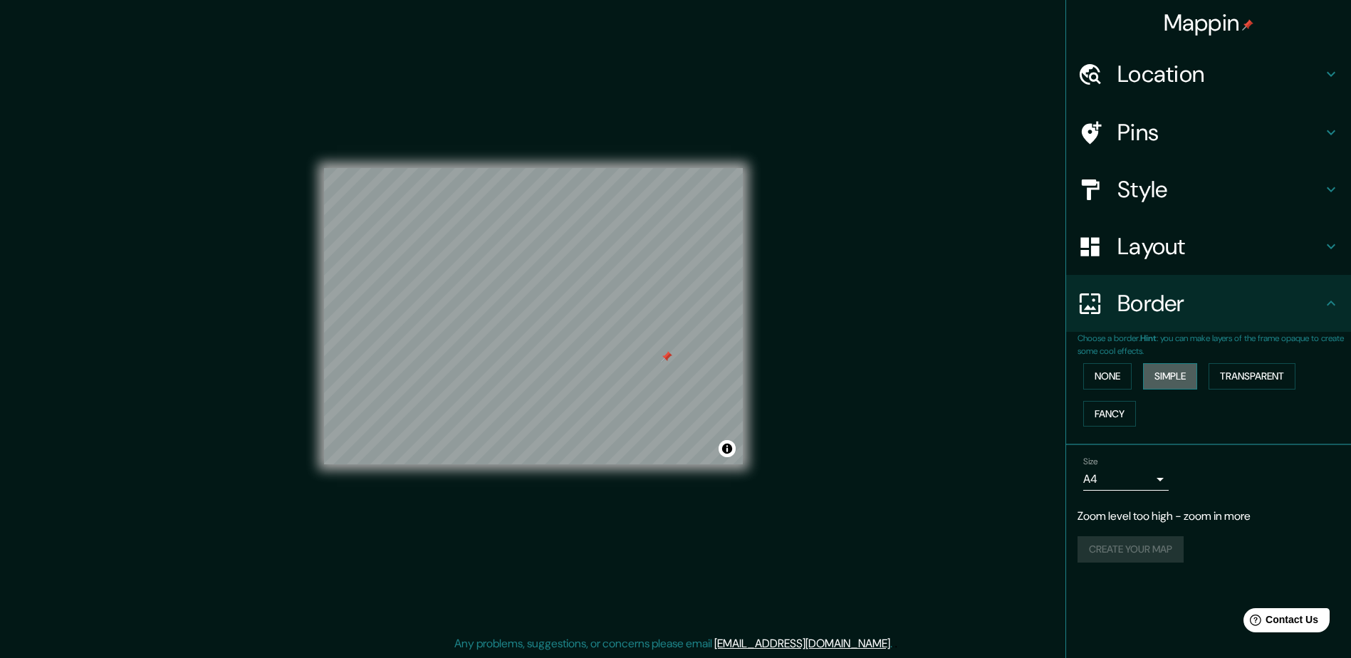
click at [1192, 383] on button "Simple" at bounding box center [1170, 376] width 54 height 26
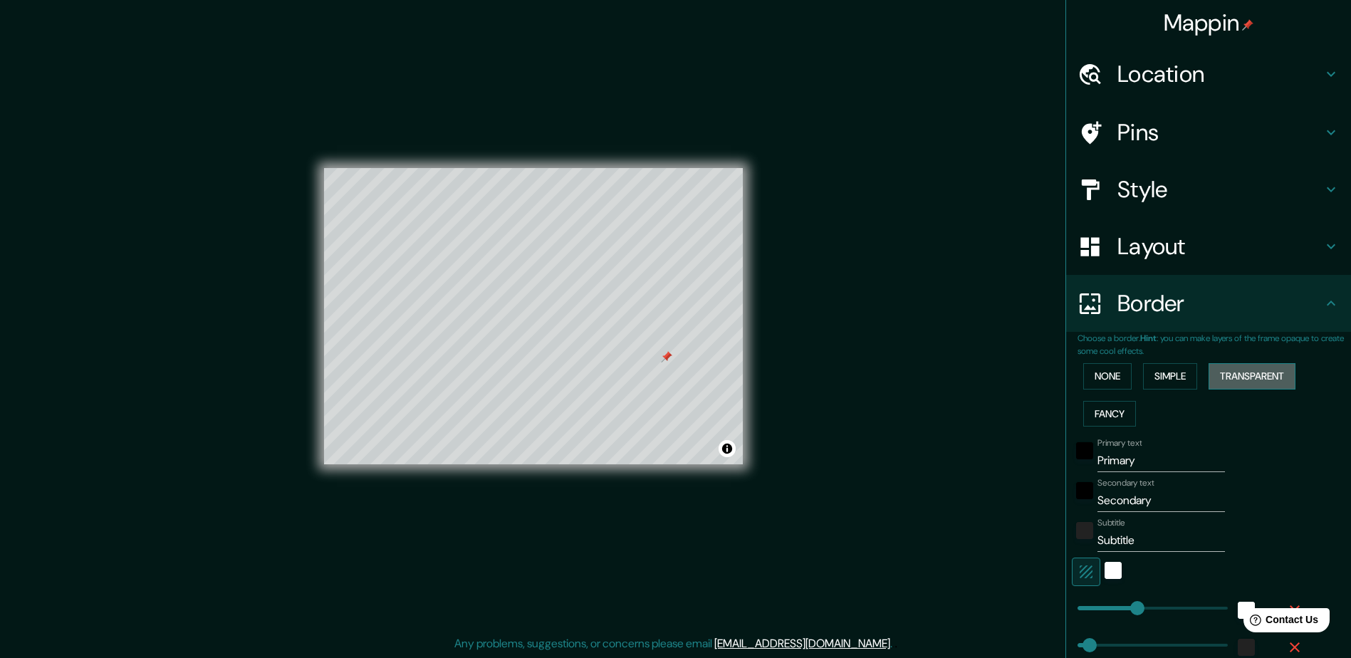
click at [1241, 384] on button "Transparent" at bounding box center [1251, 376] width 87 height 26
click at [1102, 414] on button "Fancy" at bounding box center [1109, 414] width 53 height 26
click at [1085, 367] on button "None" at bounding box center [1107, 376] width 48 height 26
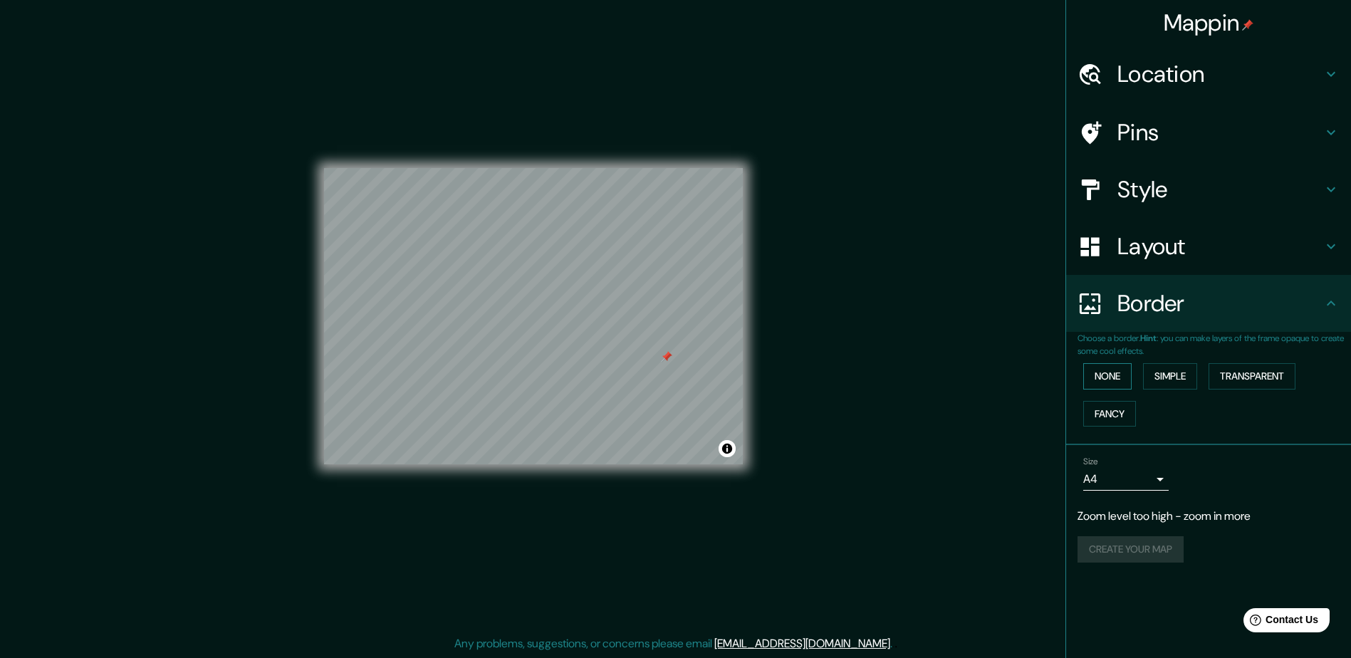
click at [1118, 370] on button "None" at bounding box center [1107, 376] width 48 height 26
click at [1132, 521] on p "Zoom level too high - zoom in more" at bounding box center [1208, 516] width 262 height 17
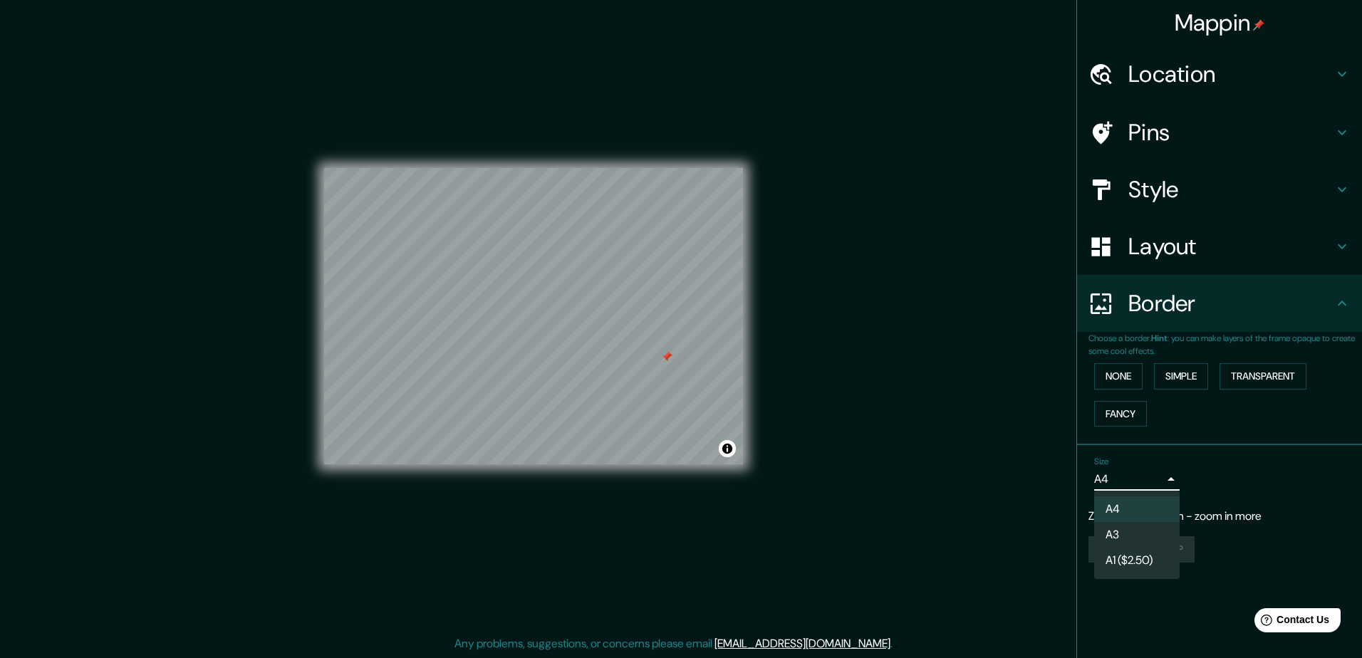
click at [1151, 484] on body "Mappin Location Warners Bay, Nueva Gales del Sur, Australia Pins Style Layout B…" at bounding box center [681, 326] width 1362 height 658
click at [1119, 509] on li "A4" at bounding box center [1136, 509] width 85 height 26
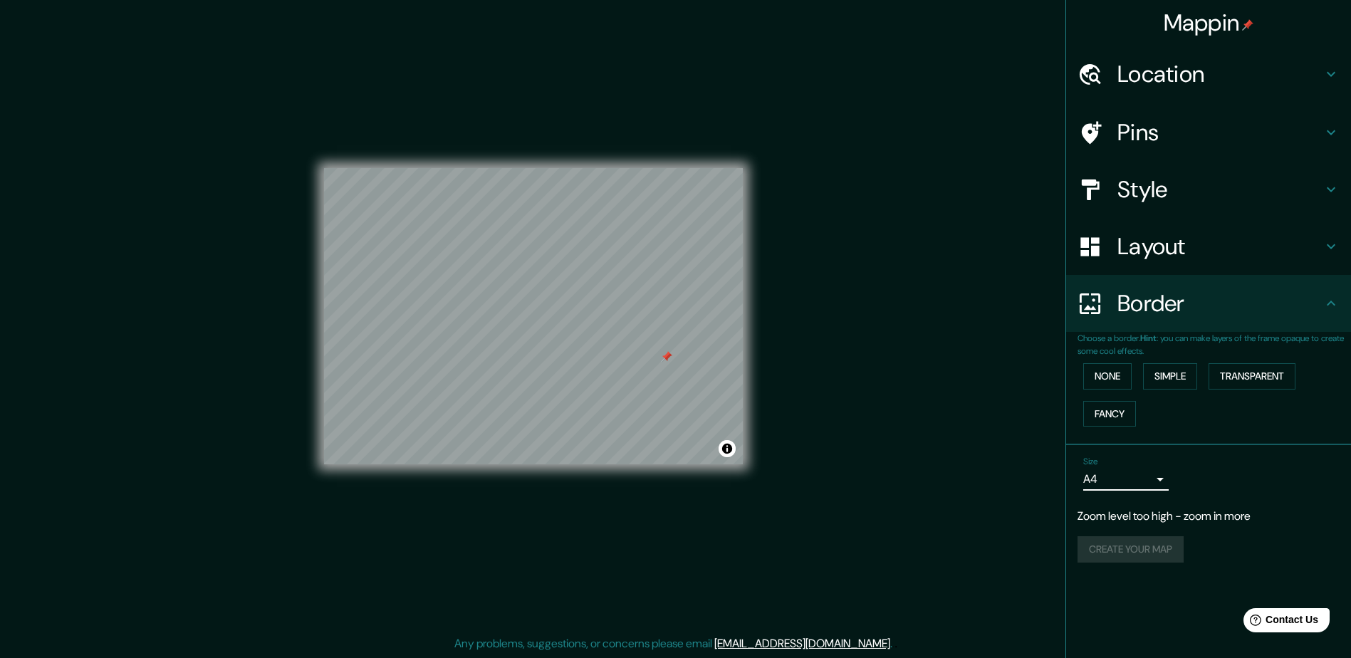
click at [1243, 586] on div "Mappin Location Warners Bay, Nueva Gales del Sur, Australia Pins Style Layout B…" at bounding box center [1208, 329] width 286 height 658
click at [1141, 558] on div "Create your map" at bounding box center [1208, 549] width 262 height 26
click at [1141, 557] on div "Create your map" at bounding box center [1208, 549] width 262 height 26
click at [1147, 554] on div "Create your map" at bounding box center [1208, 549] width 262 height 26
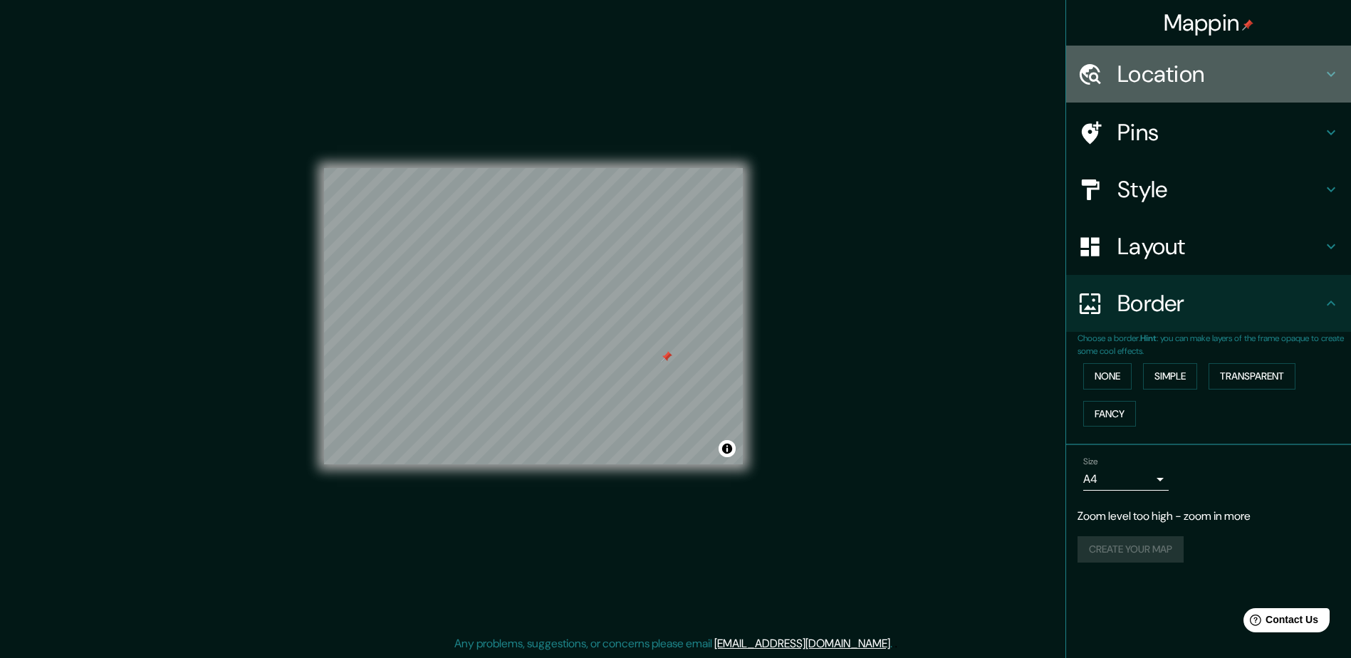
click at [1191, 66] on h4 "Location" at bounding box center [1219, 74] width 205 height 28
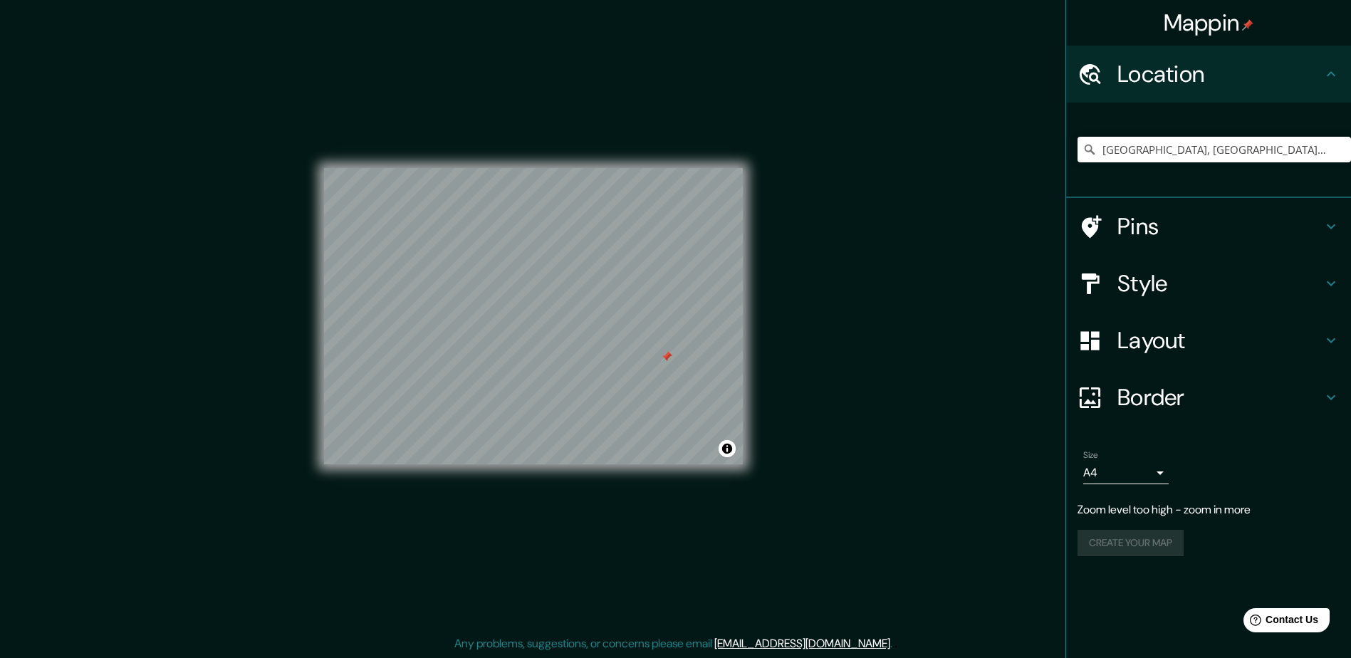
click at [1191, 66] on h4 "Location" at bounding box center [1219, 74] width 205 height 28
click at [1144, 234] on h4 "Pins" at bounding box center [1219, 226] width 205 height 28
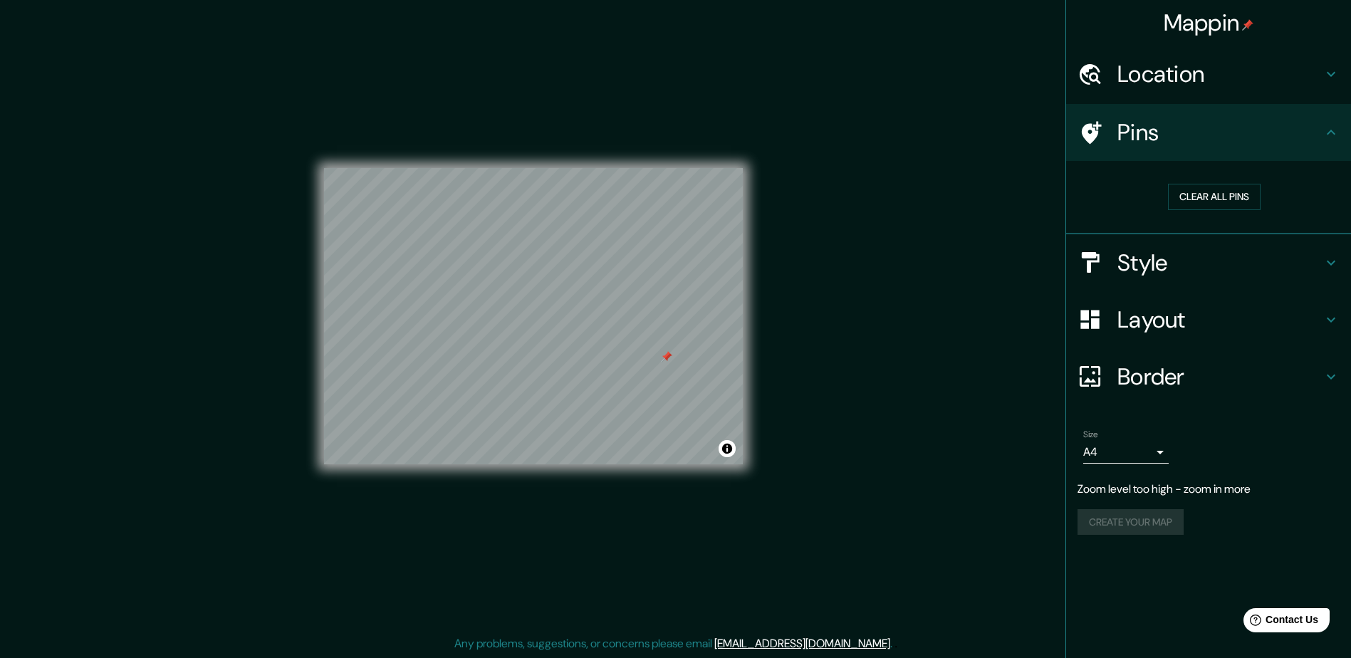
click at [1161, 253] on h4 "Style" at bounding box center [1219, 263] width 205 height 28
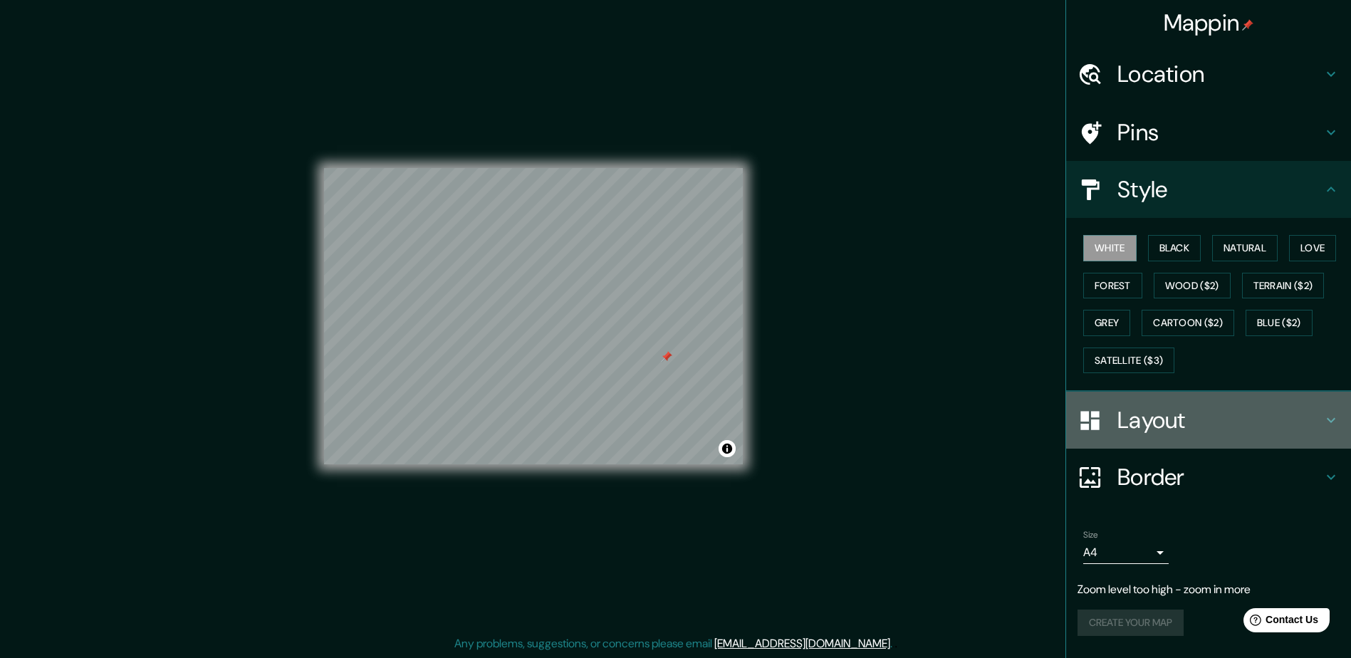
click at [1161, 425] on h4 "Layout" at bounding box center [1219, 420] width 205 height 28
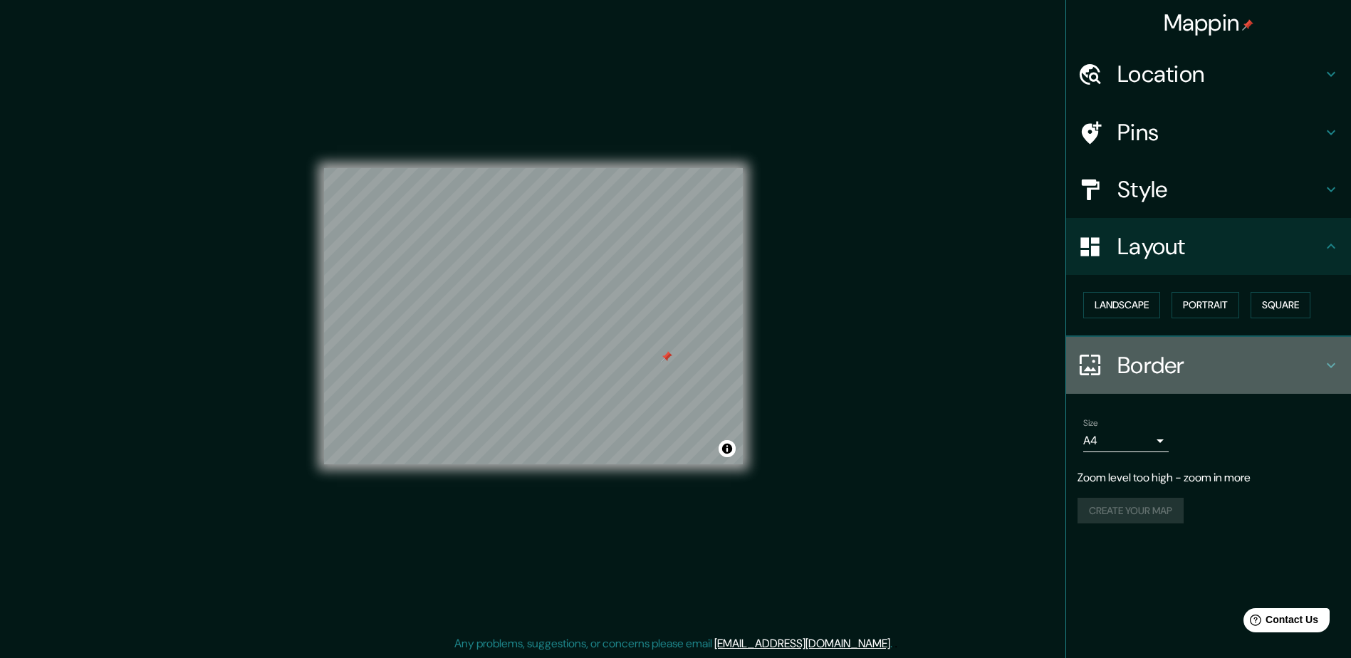
click at [1163, 385] on div "Border" at bounding box center [1208, 365] width 285 height 57
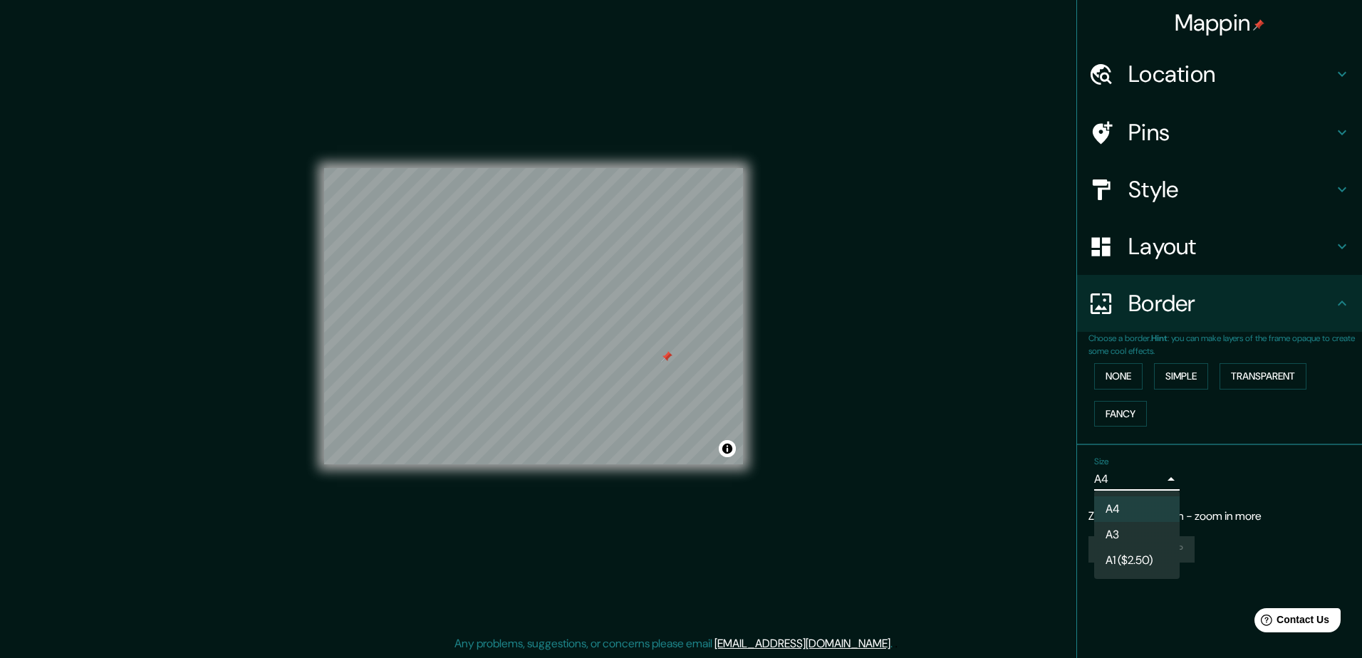
click at [1159, 476] on body "Mappin Location Warners Bay, Nueva Gales del Sur, Australia Pins Style Layout B…" at bounding box center [681, 326] width 1362 height 658
click at [1137, 533] on li "A3" at bounding box center [1136, 535] width 85 height 26
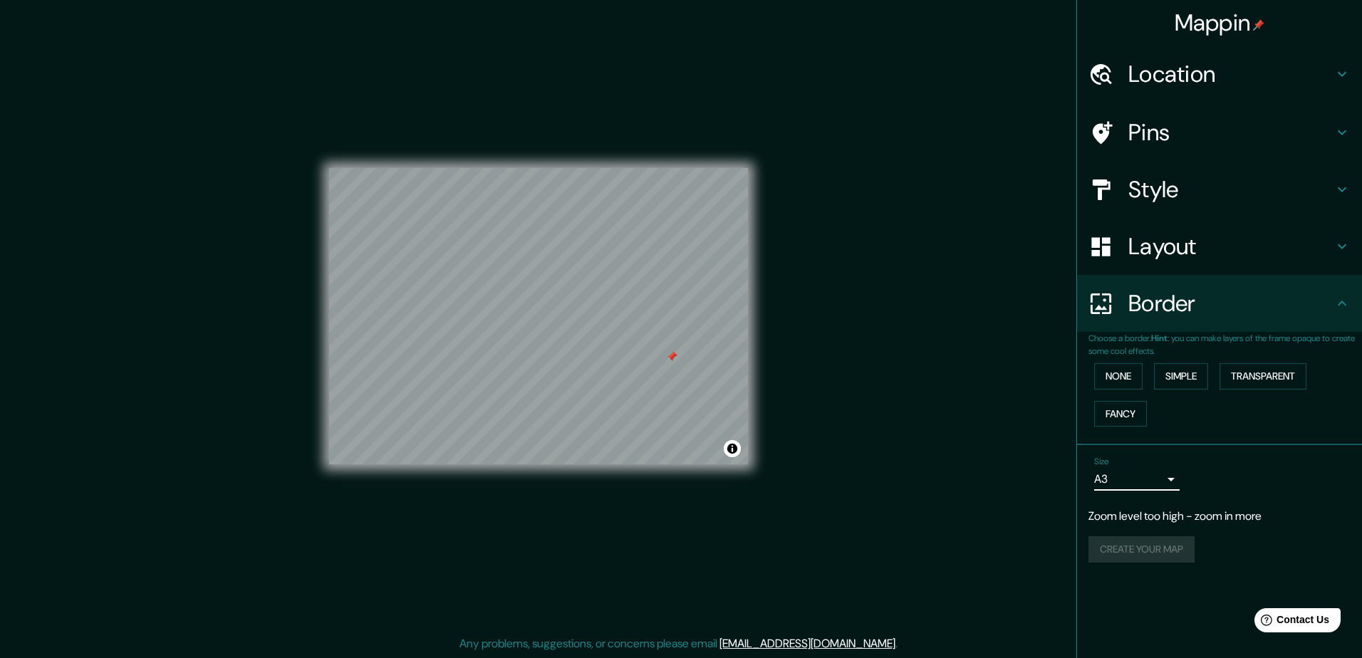
click at [1161, 472] on body "Mappin Location Warners Bay, Nueva Gales del Sur, Australia Pins Style Layout B…" at bounding box center [681, 326] width 1362 height 658
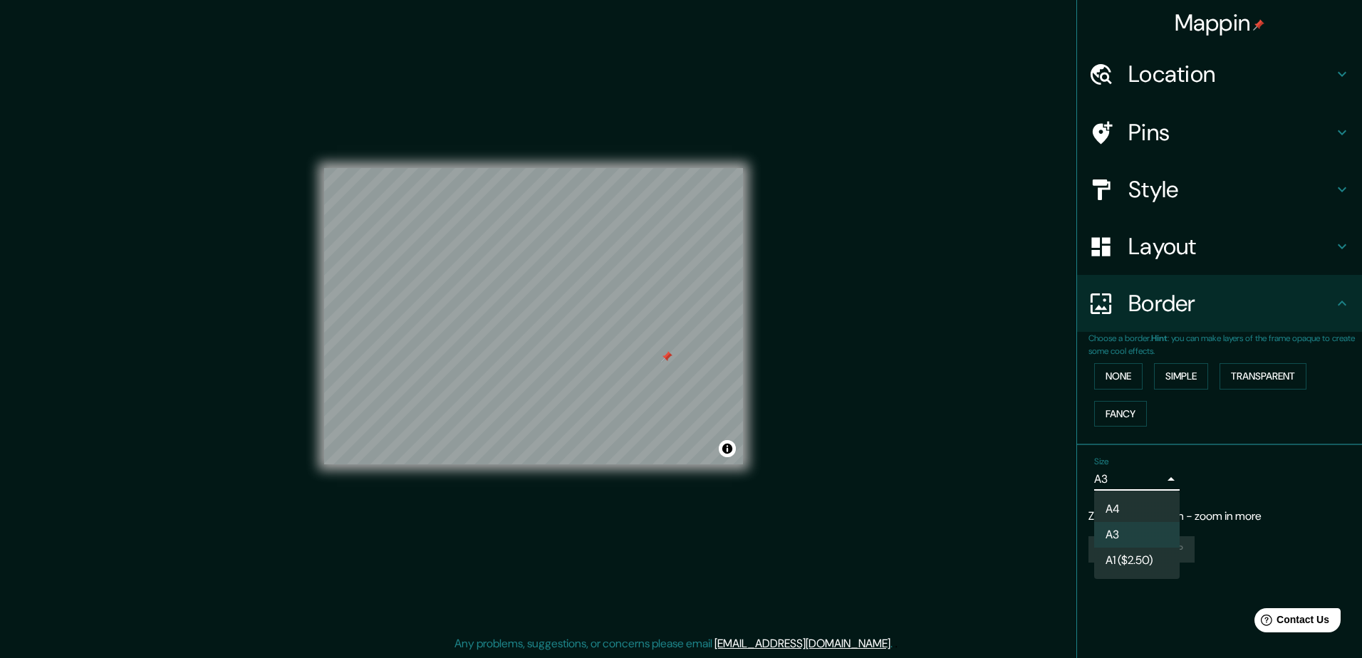
click at [1137, 503] on li "A4" at bounding box center [1136, 509] width 85 height 26
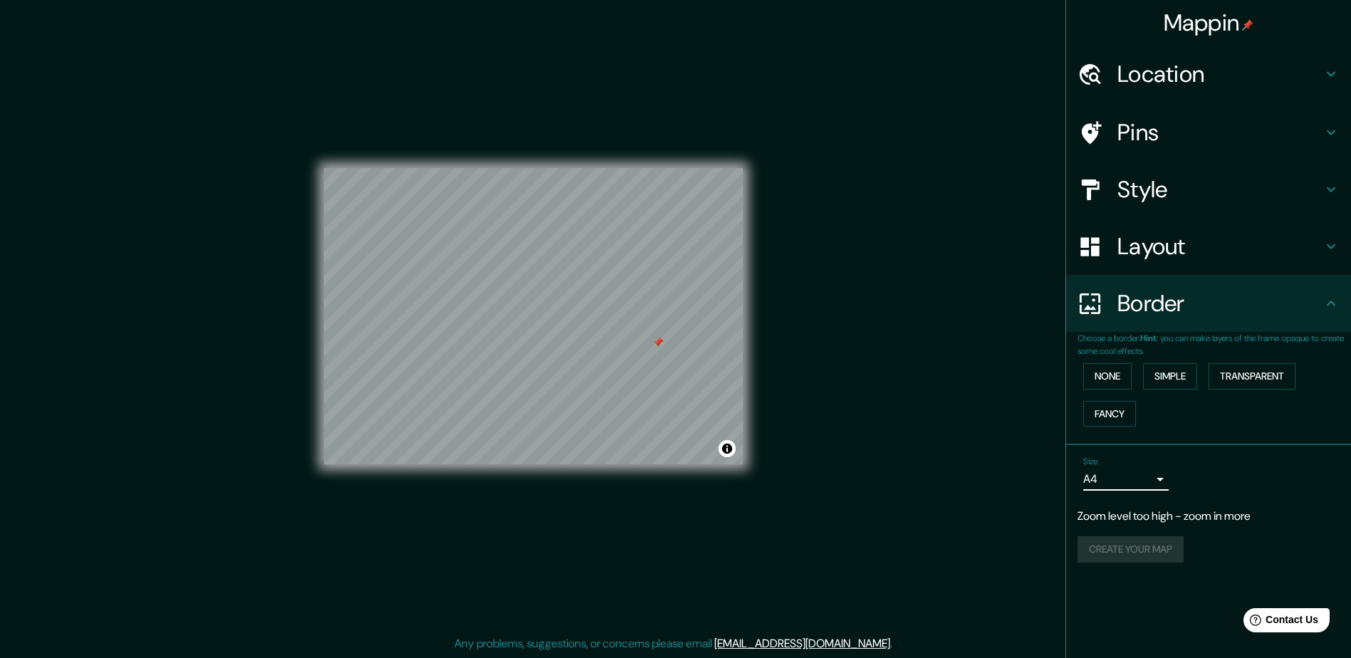
click at [1137, 531] on div "Size A4 single Zoom level too high - zoom in more Create your map" at bounding box center [1208, 512] width 262 height 123
drag, startPoint x: 1137, startPoint y: 540, endPoint x: 1140, endPoint y: 551, distance: 11.7
click at [1137, 541] on div "Create your map" at bounding box center [1208, 549] width 262 height 26
click at [1141, 552] on div "Create your map" at bounding box center [1208, 549] width 262 height 26
click at [1145, 550] on div "Create your map" at bounding box center [1208, 549] width 262 height 26
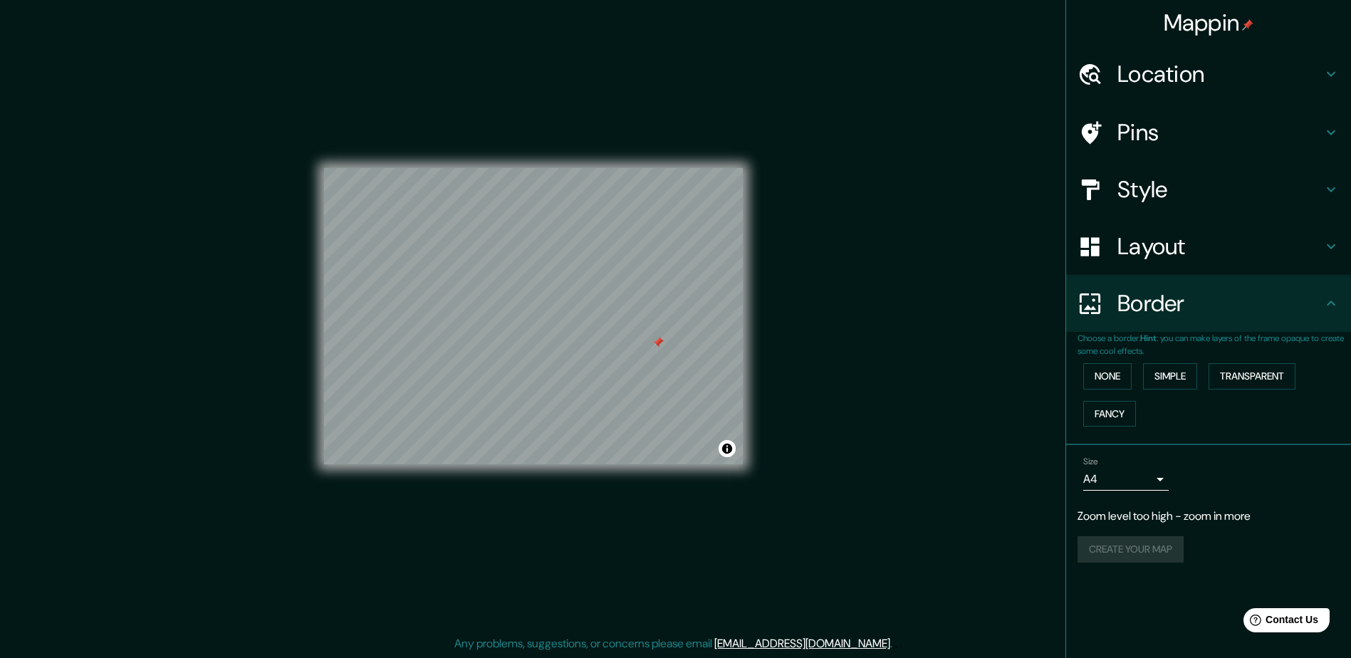
click at [1151, 550] on div "Create your map" at bounding box center [1208, 549] width 262 height 26
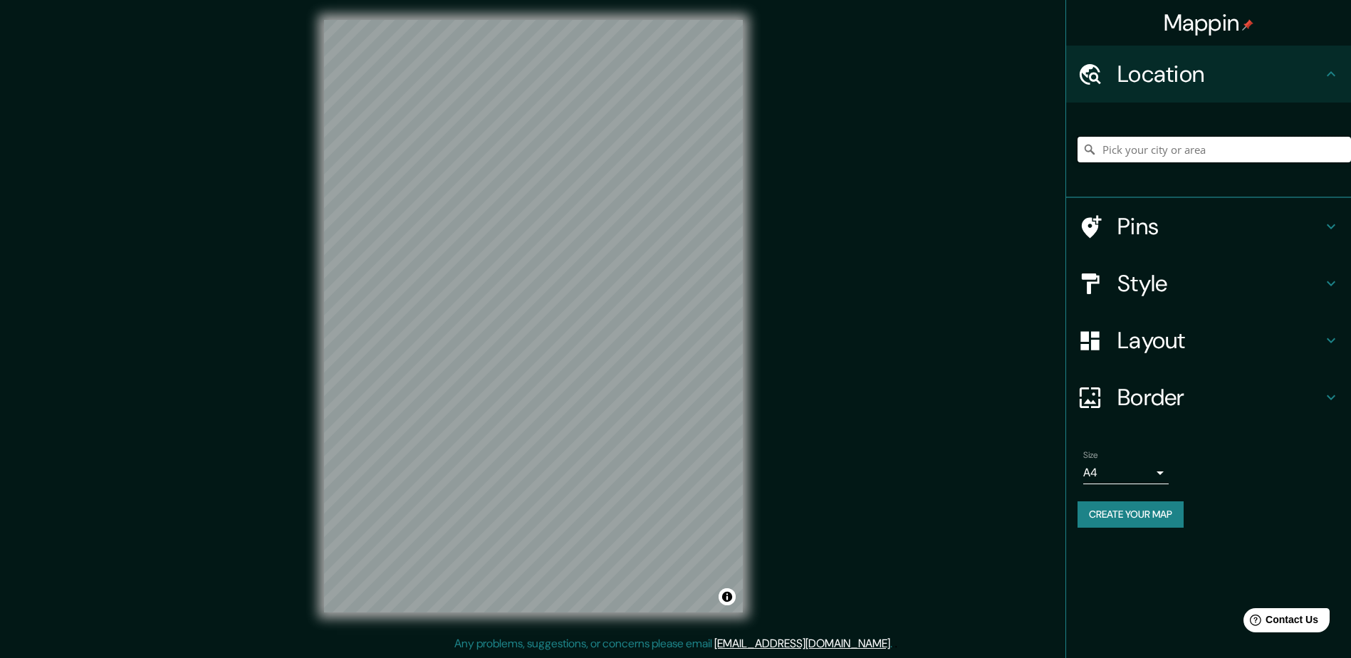
click at [1155, 148] on input "Pick your city or area" at bounding box center [1213, 150] width 273 height 26
paste input "[GEOGRAPHIC_DATA], [GEOGRAPHIC_DATA], [GEOGRAPHIC_DATA], Regional"
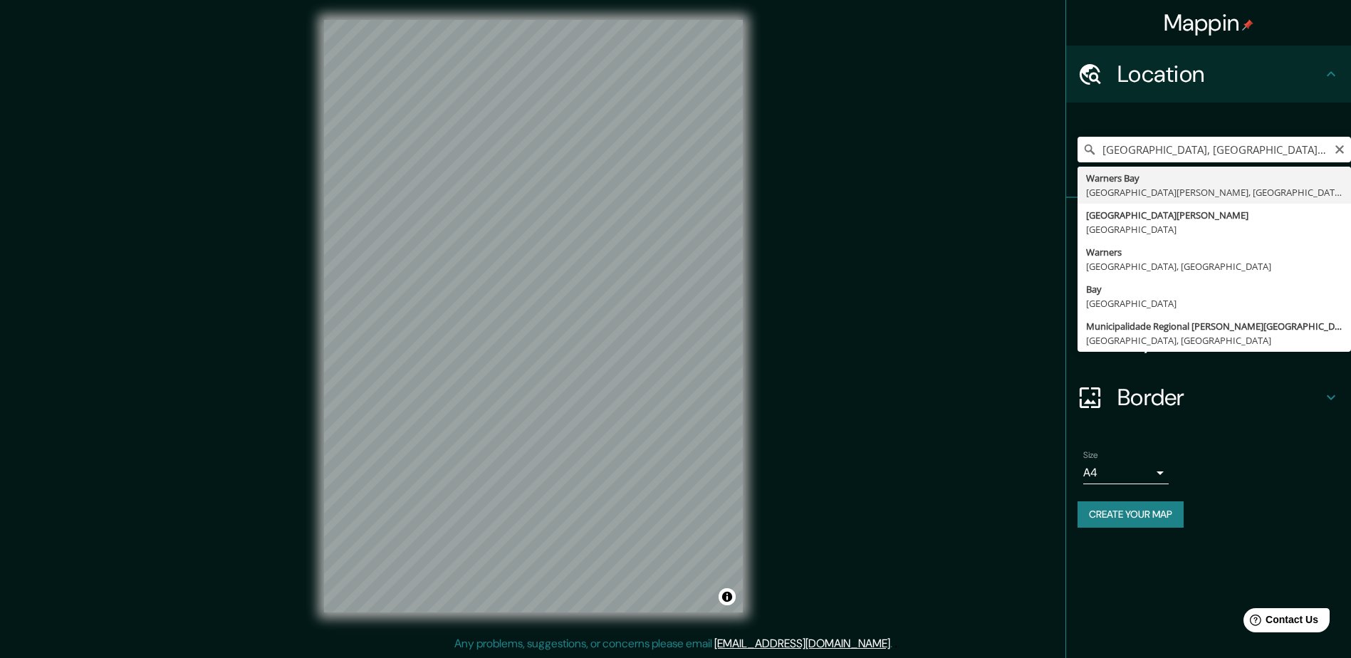
type input "[GEOGRAPHIC_DATA], [GEOGRAPHIC_DATA][PERSON_NAME], [GEOGRAPHIC_DATA]"
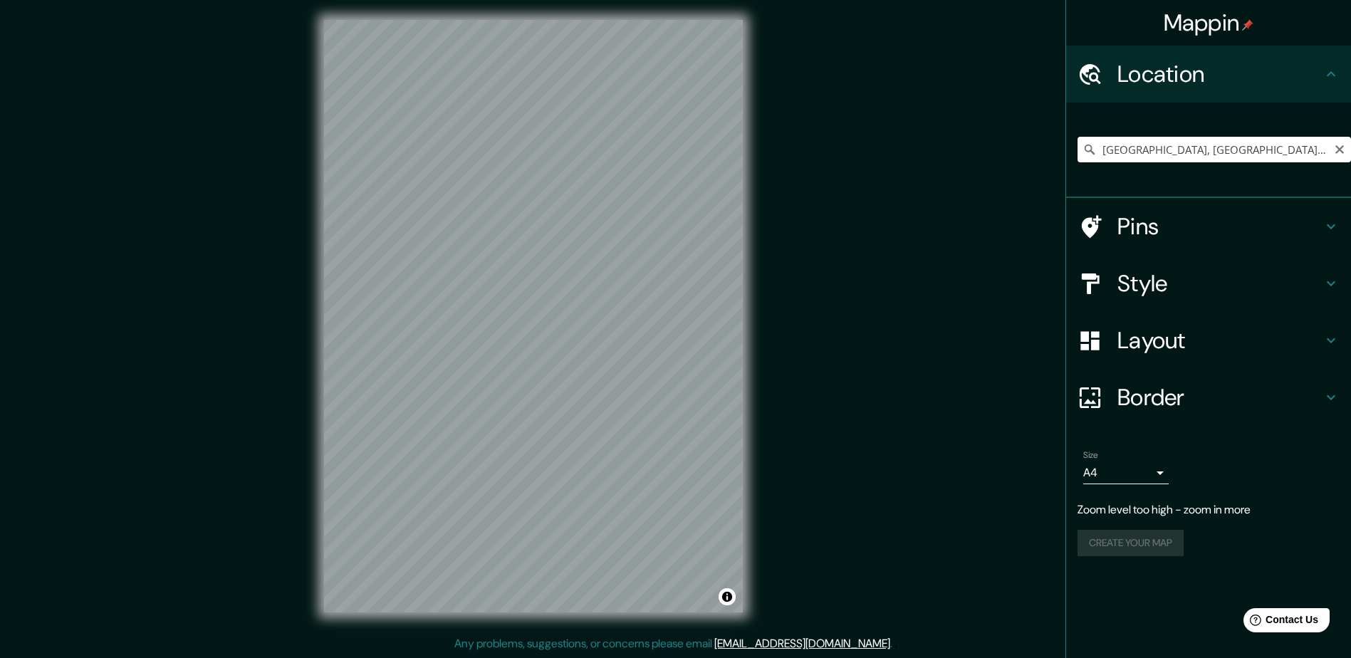
click at [1252, 158] on input "[GEOGRAPHIC_DATA], [GEOGRAPHIC_DATA][PERSON_NAME], [GEOGRAPHIC_DATA]" at bounding box center [1213, 150] width 273 height 26
click at [1218, 513] on p "Zoom level too high - zoom in more" at bounding box center [1208, 509] width 262 height 17
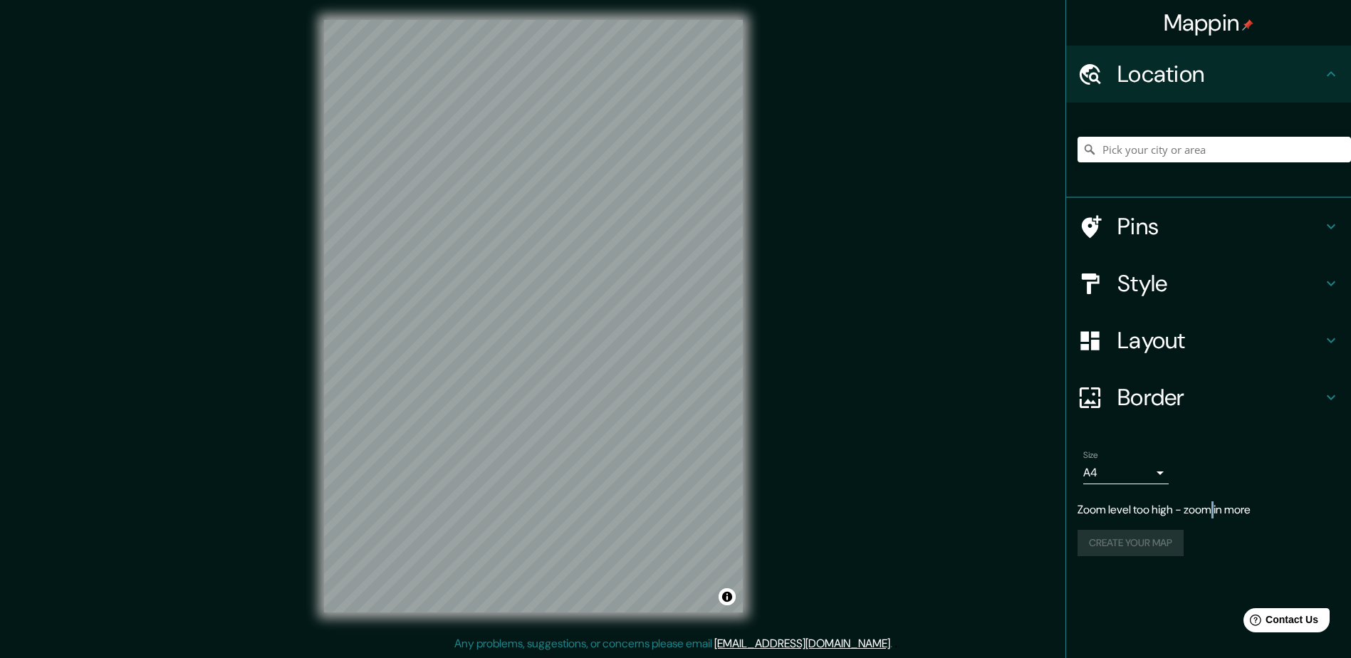
click at [1218, 513] on p "Zoom level too high - zoom in more" at bounding box center [1208, 509] width 262 height 17
click at [1214, 511] on p "Zoom level too high - zoom in more" at bounding box center [1208, 509] width 262 height 17
click at [1122, 547] on div "Create your map" at bounding box center [1208, 543] width 262 height 26
click at [130, 357] on div "Mappin Location Pins Style Layout Border Choose a border. Hint : you can make l…" at bounding box center [675, 327] width 1351 height 661
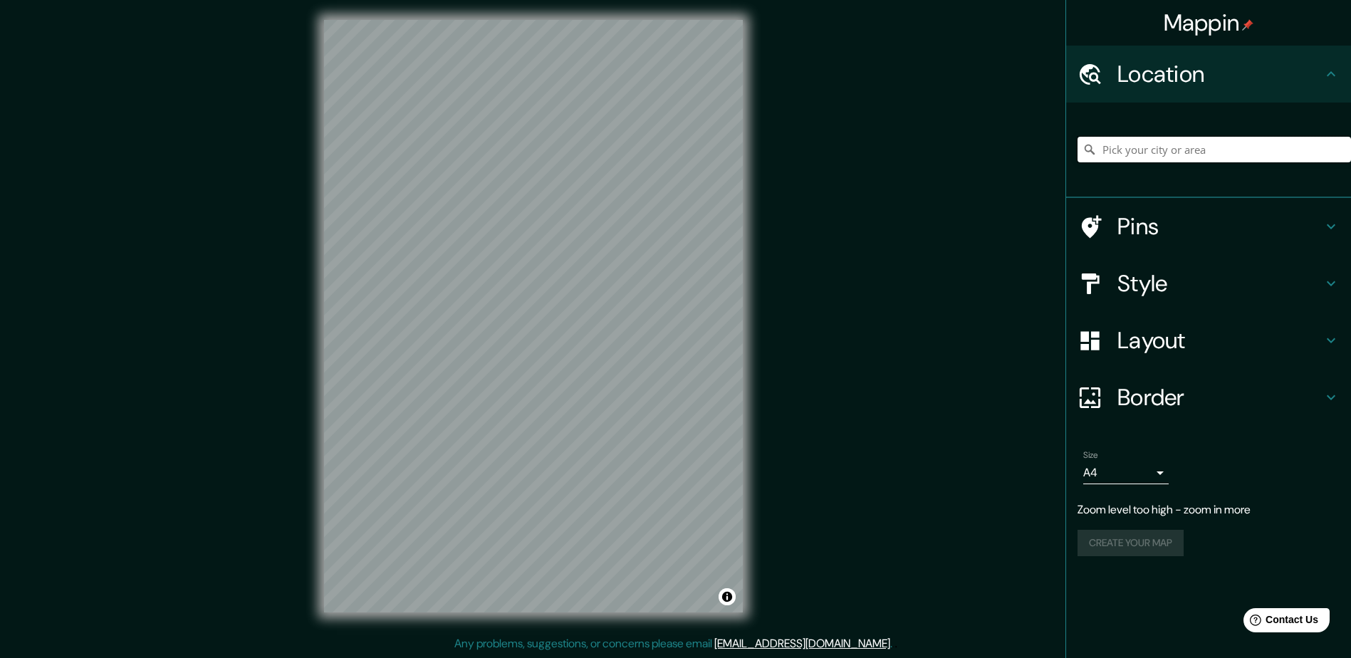
click at [1213, 155] on input "Pick your city or area" at bounding box center [1213, 150] width 273 height 26
paste input "[GEOGRAPHIC_DATA], [GEOGRAPHIC_DATA], [GEOGRAPHIC_DATA], Regional"
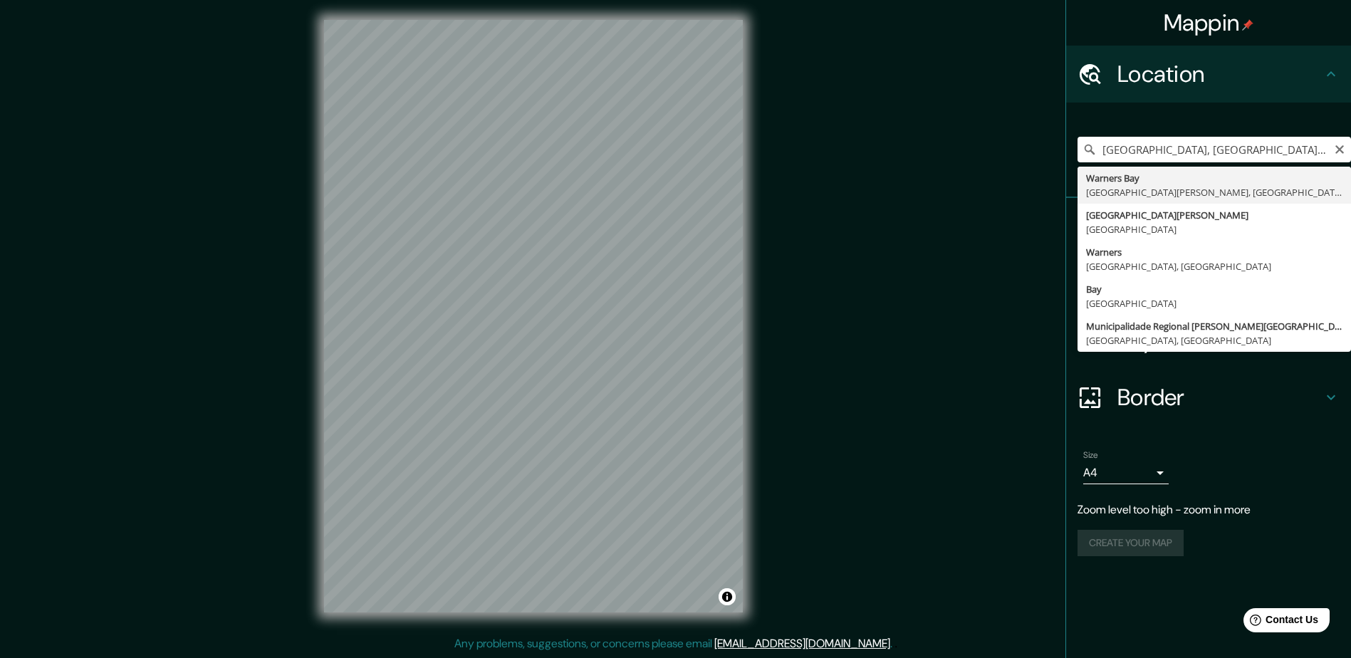
type input "[GEOGRAPHIC_DATA], [GEOGRAPHIC_DATA][PERSON_NAME], [GEOGRAPHIC_DATA]"
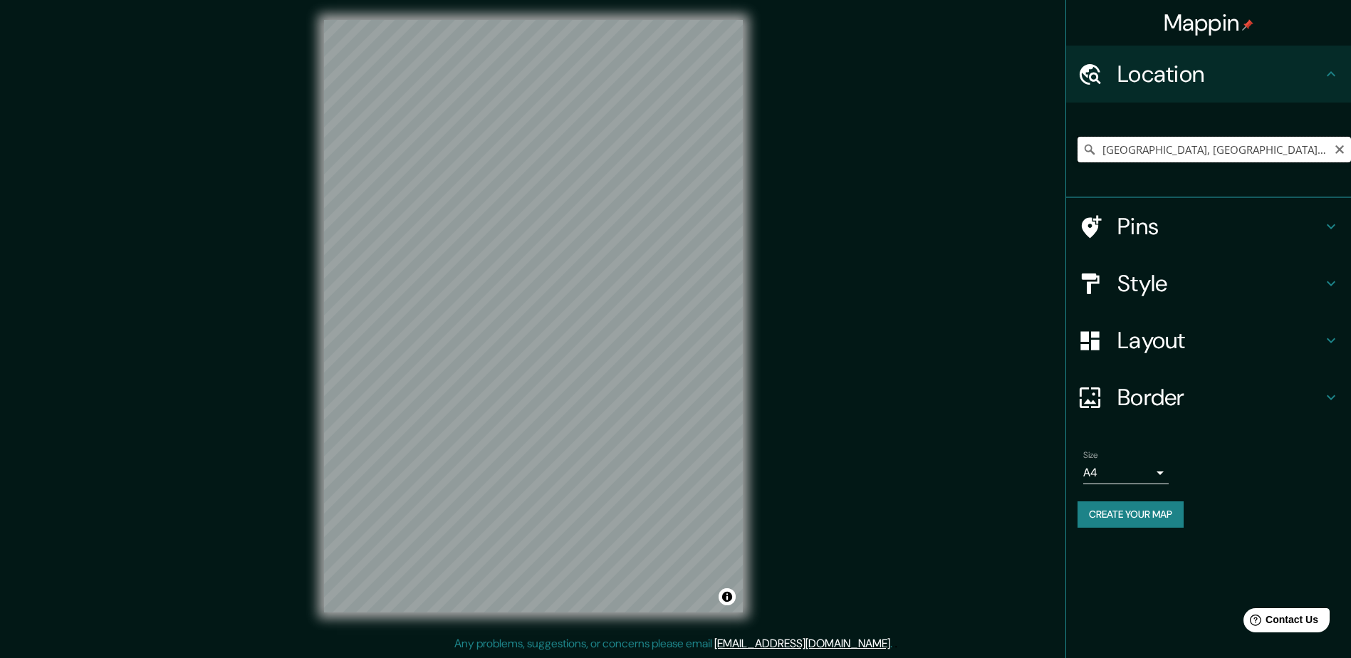
click at [1324, 147] on input "[GEOGRAPHIC_DATA], [GEOGRAPHIC_DATA][PERSON_NAME], [GEOGRAPHIC_DATA]" at bounding box center [1213, 150] width 273 height 26
click at [1248, 228] on h4 "Pins" at bounding box center [1219, 226] width 205 height 28
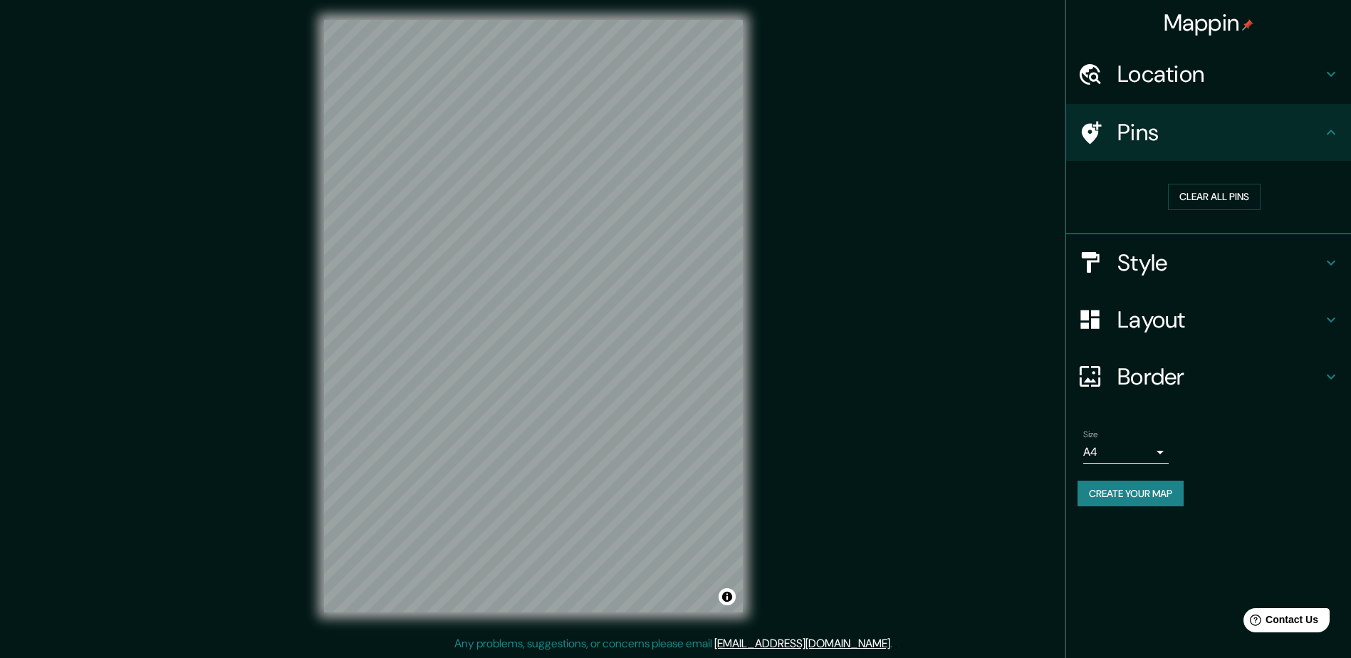
click at [1298, 115] on div "Pins" at bounding box center [1208, 132] width 285 height 57
click at [1276, 287] on div "Style" at bounding box center [1208, 262] width 285 height 57
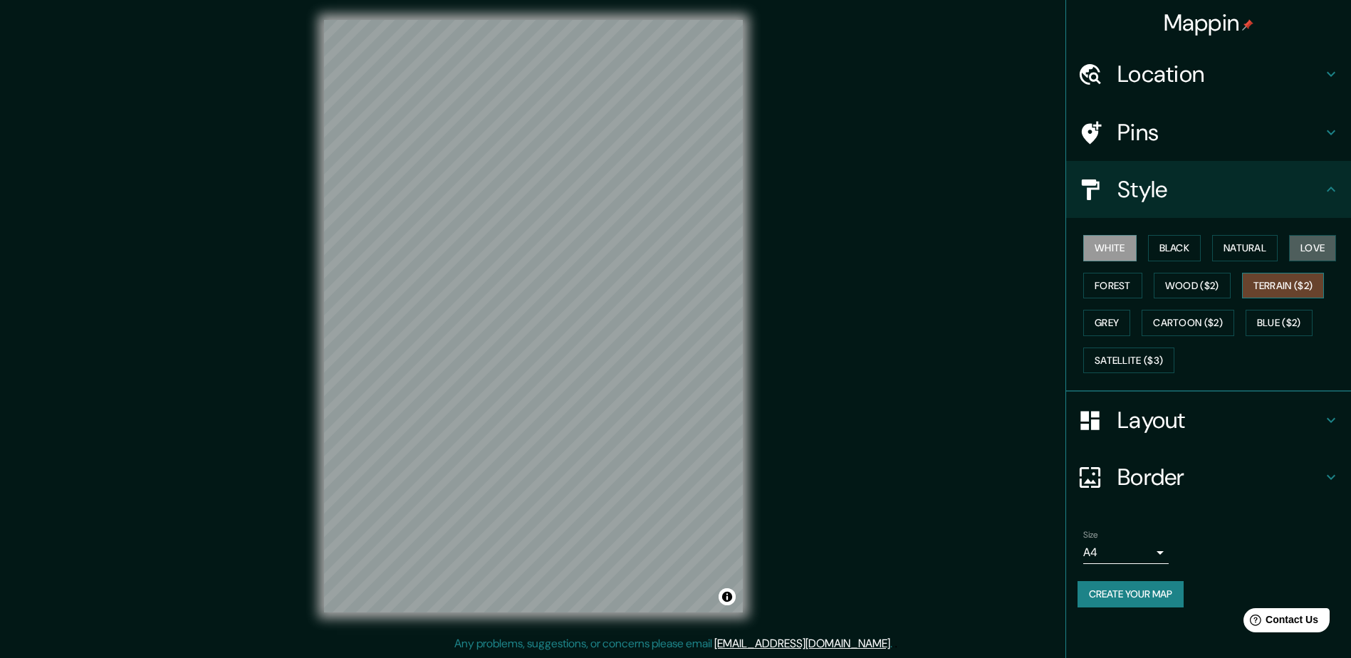
drag, startPoint x: 1310, startPoint y: 246, endPoint x: 1304, endPoint y: 294, distance: 48.8
click at [1304, 294] on div "White Black Natural Love Forest Wood ($2) Terrain ($2) Grey Cartoon ($2) Blue (…" at bounding box center [1213, 304] width 273 height 150
click at [1298, 291] on button "Terrain ($2)" at bounding box center [1283, 286] width 83 height 26
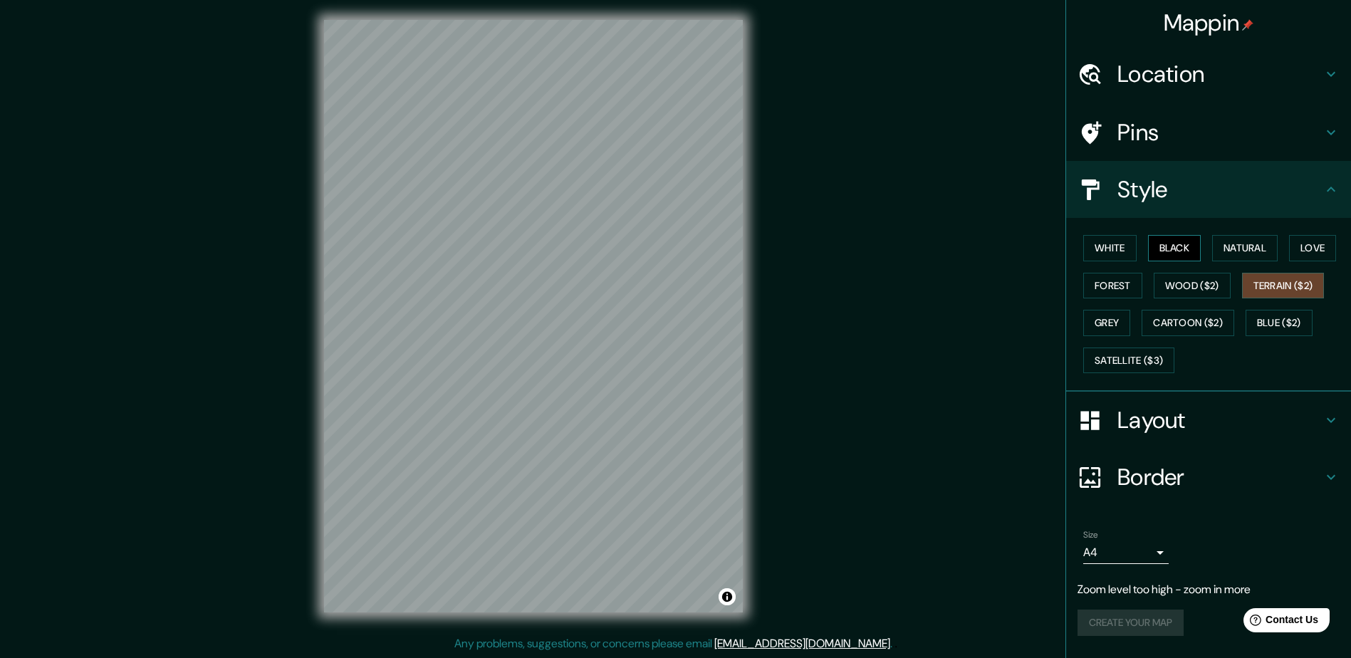
click at [1171, 251] on button "Black" at bounding box center [1174, 248] width 53 height 26
click at [1108, 242] on button "White" at bounding box center [1109, 248] width 53 height 26
click at [1106, 277] on button "Forest" at bounding box center [1112, 286] width 59 height 26
click at [1192, 277] on button "Wood ($2)" at bounding box center [1192, 286] width 77 height 26
click at [1194, 259] on button "Black" at bounding box center [1174, 248] width 53 height 26
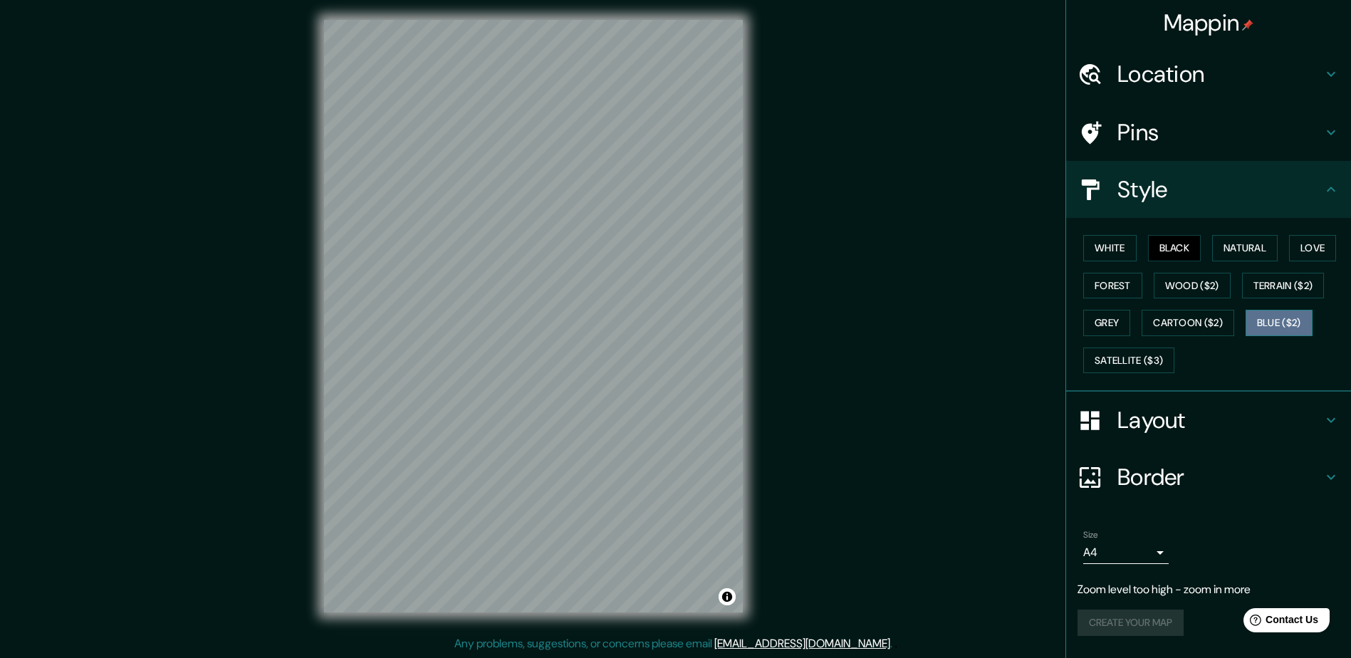
click at [1291, 328] on button "Blue ($2)" at bounding box center [1279, 323] width 67 height 26
click at [1137, 360] on button "Satellite ($3)" at bounding box center [1128, 361] width 91 height 26
click at [1116, 333] on button "Grey" at bounding box center [1106, 323] width 47 height 26
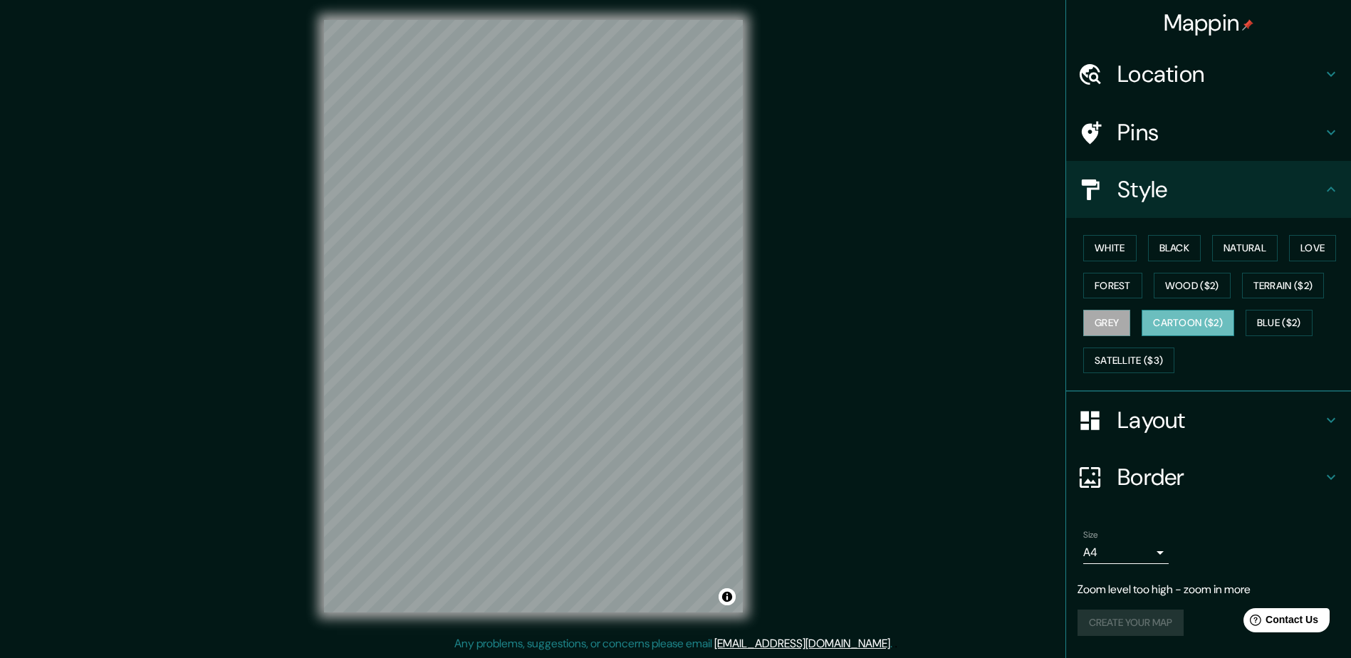
click at [1176, 328] on button "Cartoon ($2)" at bounding box center [1188, 323] width 93 height 26
click at [1106, 318] on button "Grey" at bounding box center [1106, 323] width 47 height 26
click at [1098, 281] on button "Forest" at bounding box center [1112, 286] width 59 height 26
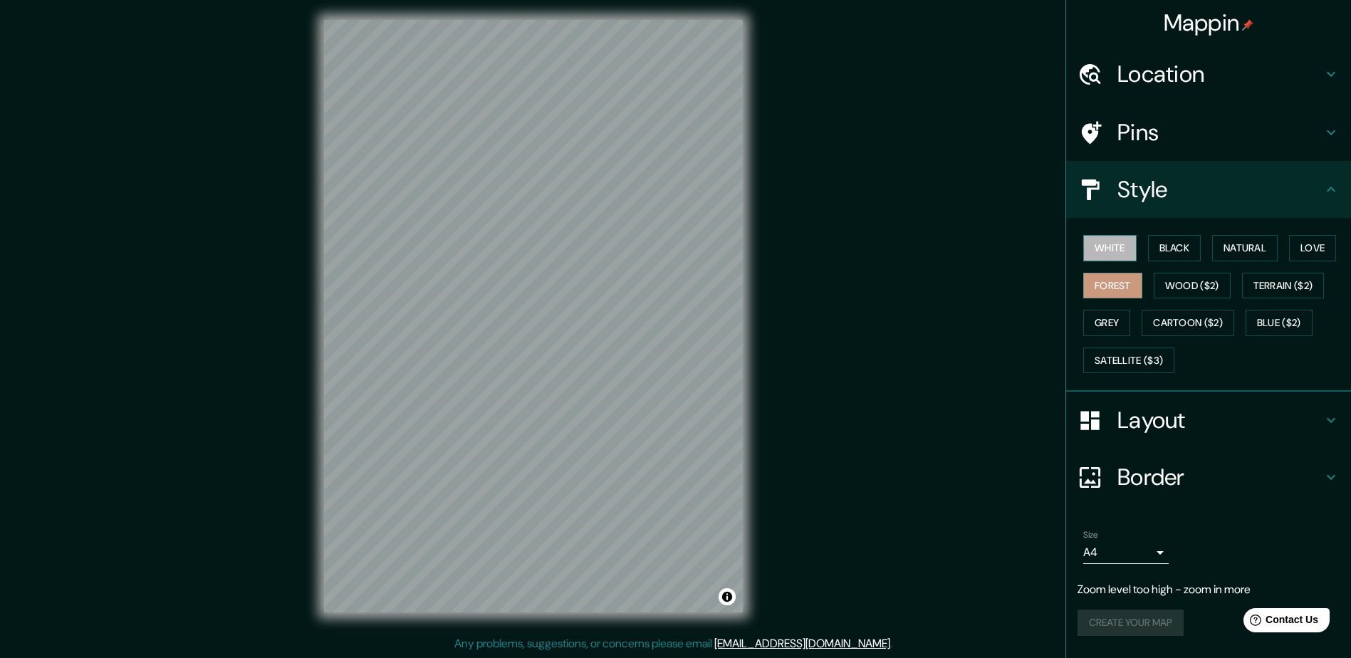
click at [1109, 252] on button "White" at bounding box center [1109, 248] width 53 height 26
click at [1214, 68] on h4 "Location" at bounding box center [1219, 74] width 205 height 28
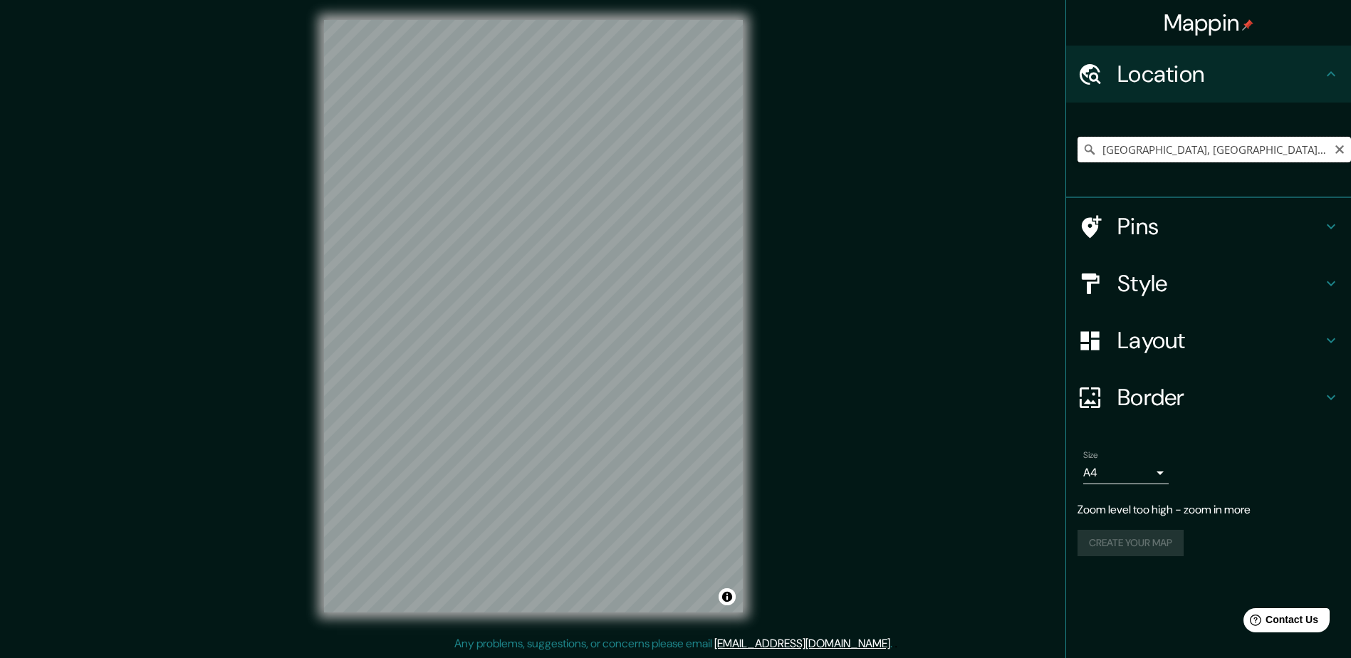
drag, startPoint x: 1249, startPoint y: 143, endPoint x: 1291, endPoint y: 145, distance: 42.1
click at [1250, 143] on input "[GEOGRAPHIC_DATA], [GEOGRAPHIC_DATA][PERSON_NAME], [GEOGRAPHIC_DATA]" at bounding box center [1213, 150] width 273 height 26
click at [1324, 154] on input "[GEOGRAPHIC_DATA], [GEOGRAPHIC_DATA][PERSON_NAME], [GEOGRAPHIC_DATA]" at bounding box center [1213, 150] width 273 height 26
drag, startPoint x: 1322, startPoint y: 150, endPoint x: 1223, endPoint y: 145, distance: 99.8
click at [1223, 145] on input "[GEOGRAPHIC_DATA], [GEOGRAPHIC_DATA][PERSON_NAME], [GEOGRAPHIC_DATA]" at bounding box center [1213, 150] width 273 height 26
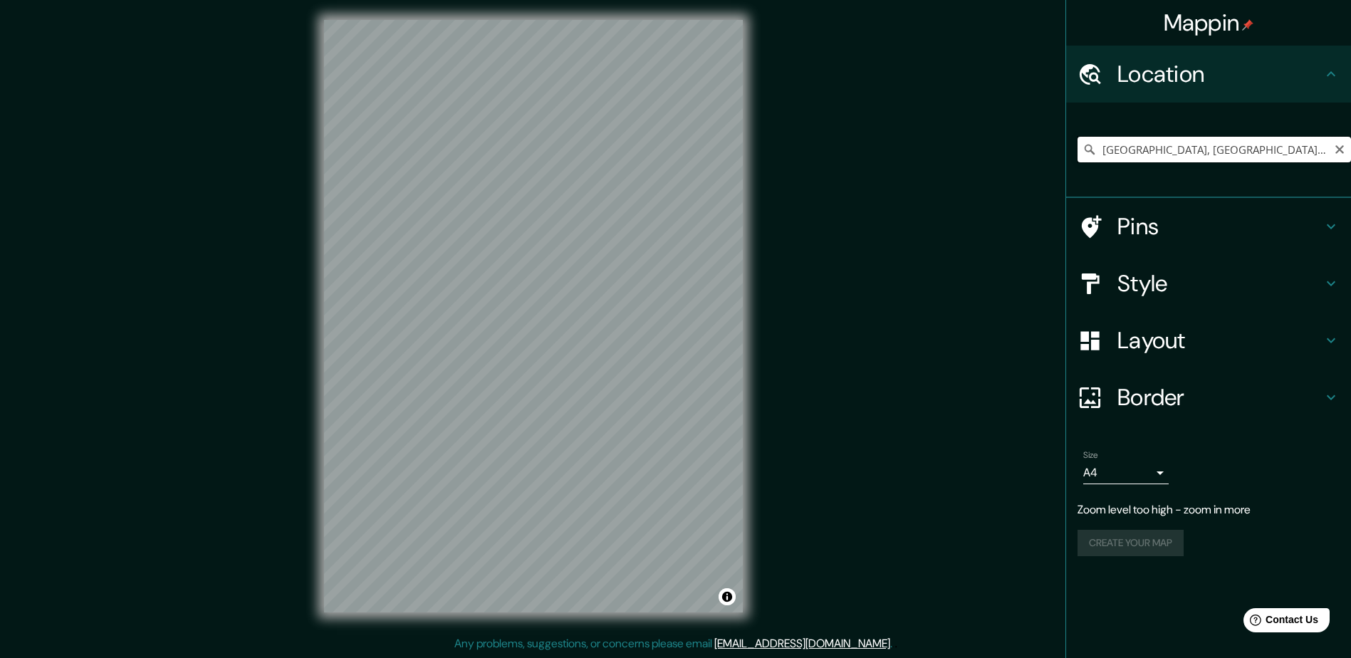
click at [1124, 147] on input "[GEOGRAPHIC_DATA], [GEOGRAPHIC_DATA][PERSON_NAME], [GEOGRAPHIC_DATA]" at bounding box center [1213, 150] width 273 height 26
paste input "[GEOGRAPHIC_DATA], [GEOGRAPHIC_DATA][PERSON_NAME], [GEOGRAPHIC_DATA]"
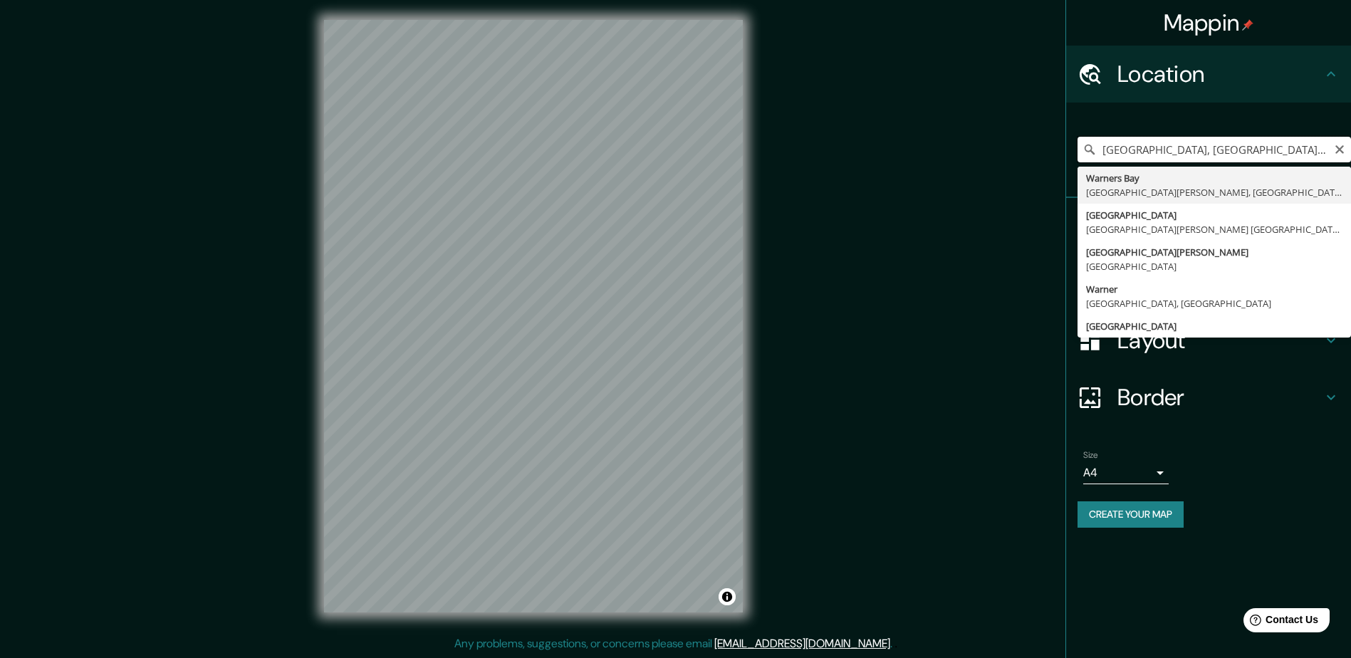
click at [1322, 152] on input "[GEOGRAPHIC_DATA], [GEOGRAPHIC_DATA][PERSON_NAME], [GEOGRAPHIC_DATA]" at bounding box center [1213, 150] width 273 height 26
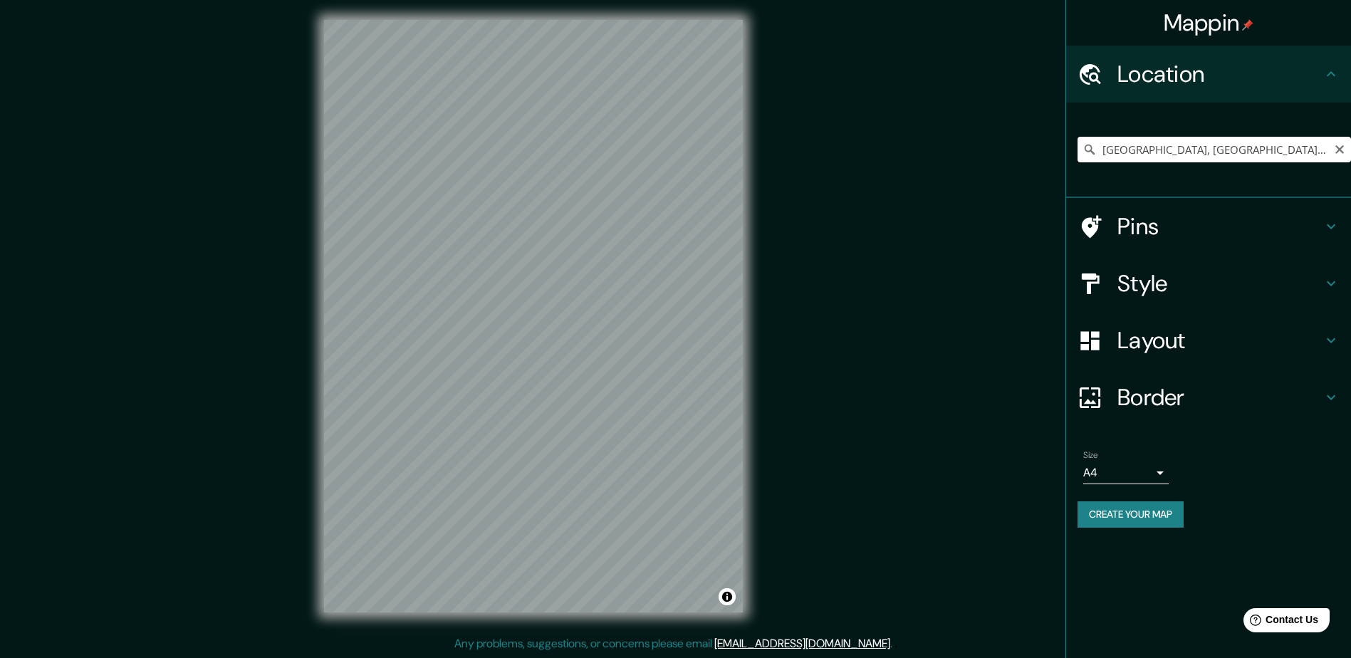
drag, startPoint x: 1320, startPoint y: 148, endPoint x: 1273, endPoint y: 150, distance: 47.0
click at [1273, 150] on input "[GEOGRAPHIC_DATA], [GEOGRAPHIC_DATA][PERSON_NAME], [GEOGRAPHIC_DATA]" at bounding box center [1213, 150] width 273 height 26
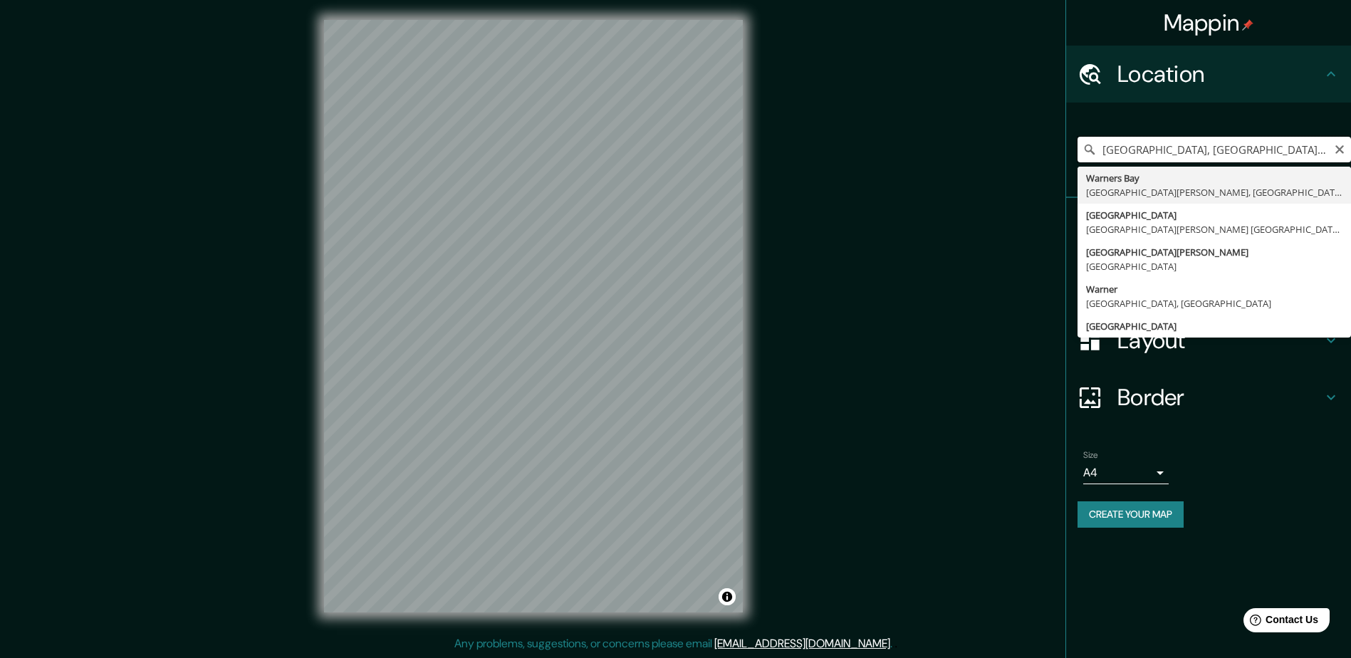
type input "[GEOGRAPHIC_DATA], [GEOGRAPHIC_DATA][PERSON_NAME], [GEOGRAPHIC_DATA]"
